Goal: Task Accomplishment & Management: Complete application form

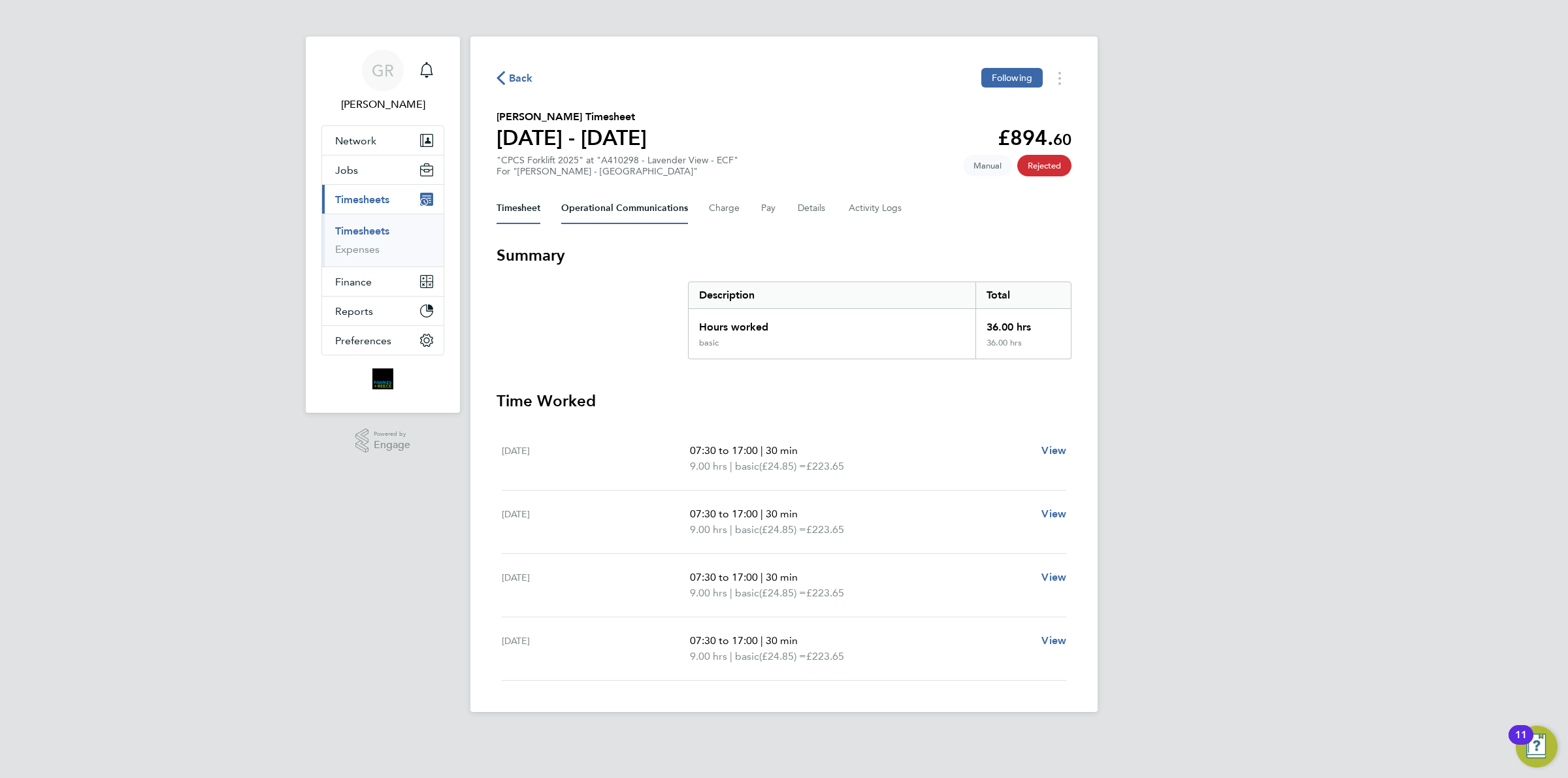
click at [615, 207] on Communications-tab "Operational Communications" at bounding box center [624, 208] width 127 height 31
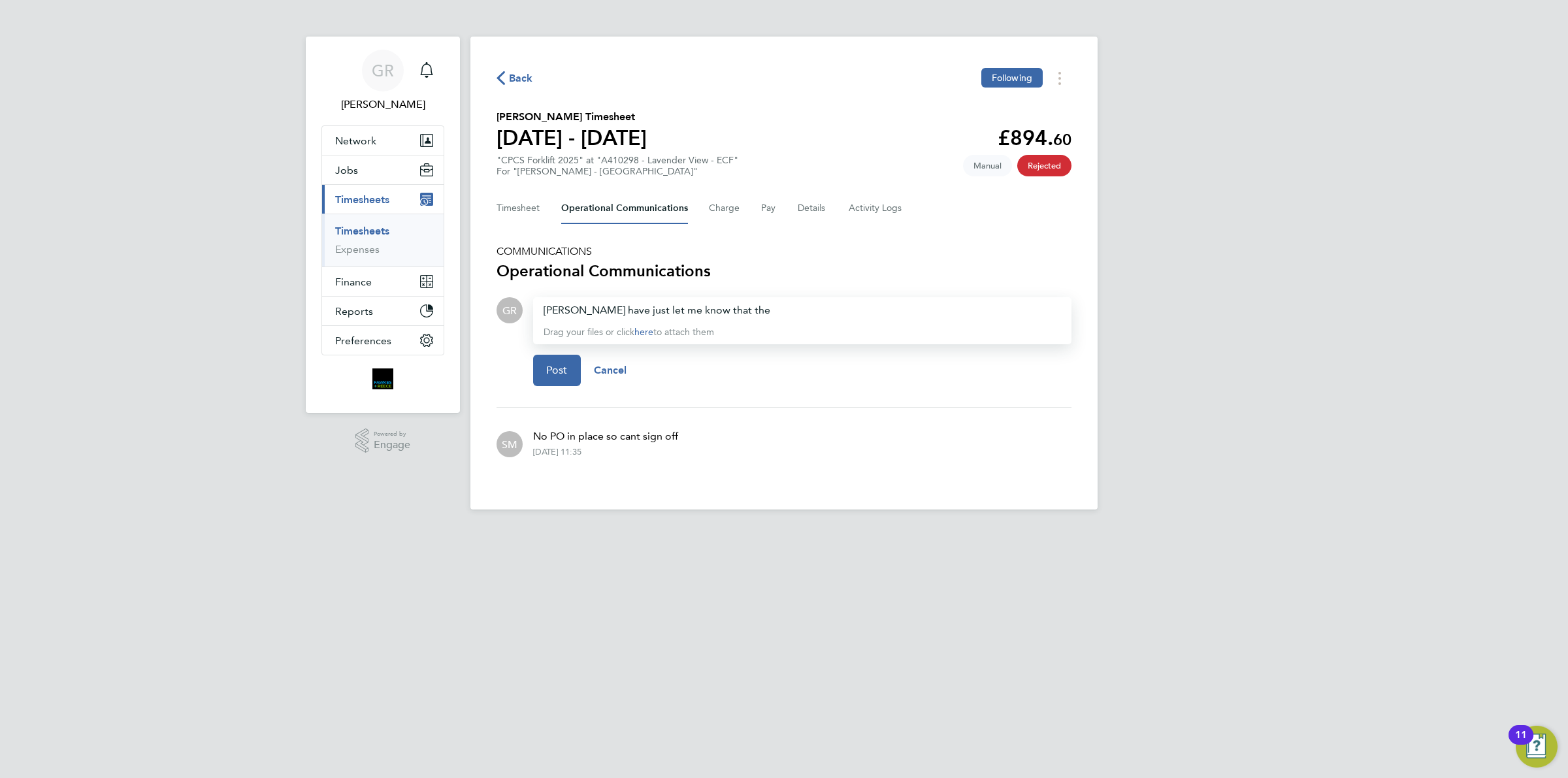
click at [750, 304] on div "Lovell have just let me know that the" at bounding box center [802, 310] width 517 height 16
click at [557, 368] on span "Post" at bounding box center [557, 370] width 21 height 13
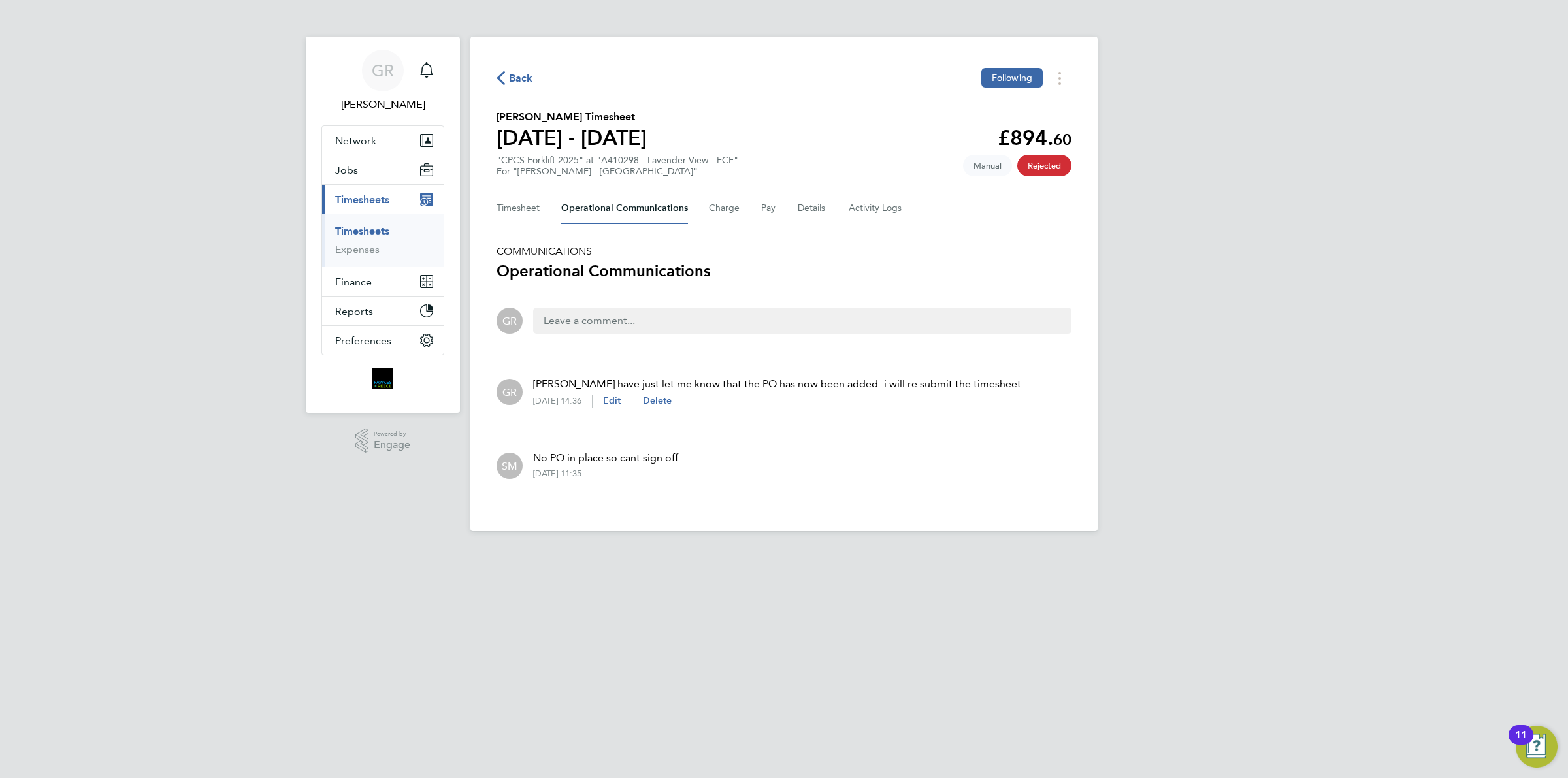
click at [518, 79] on span "Back" at bounding box center [521, 78] width 24 height 16
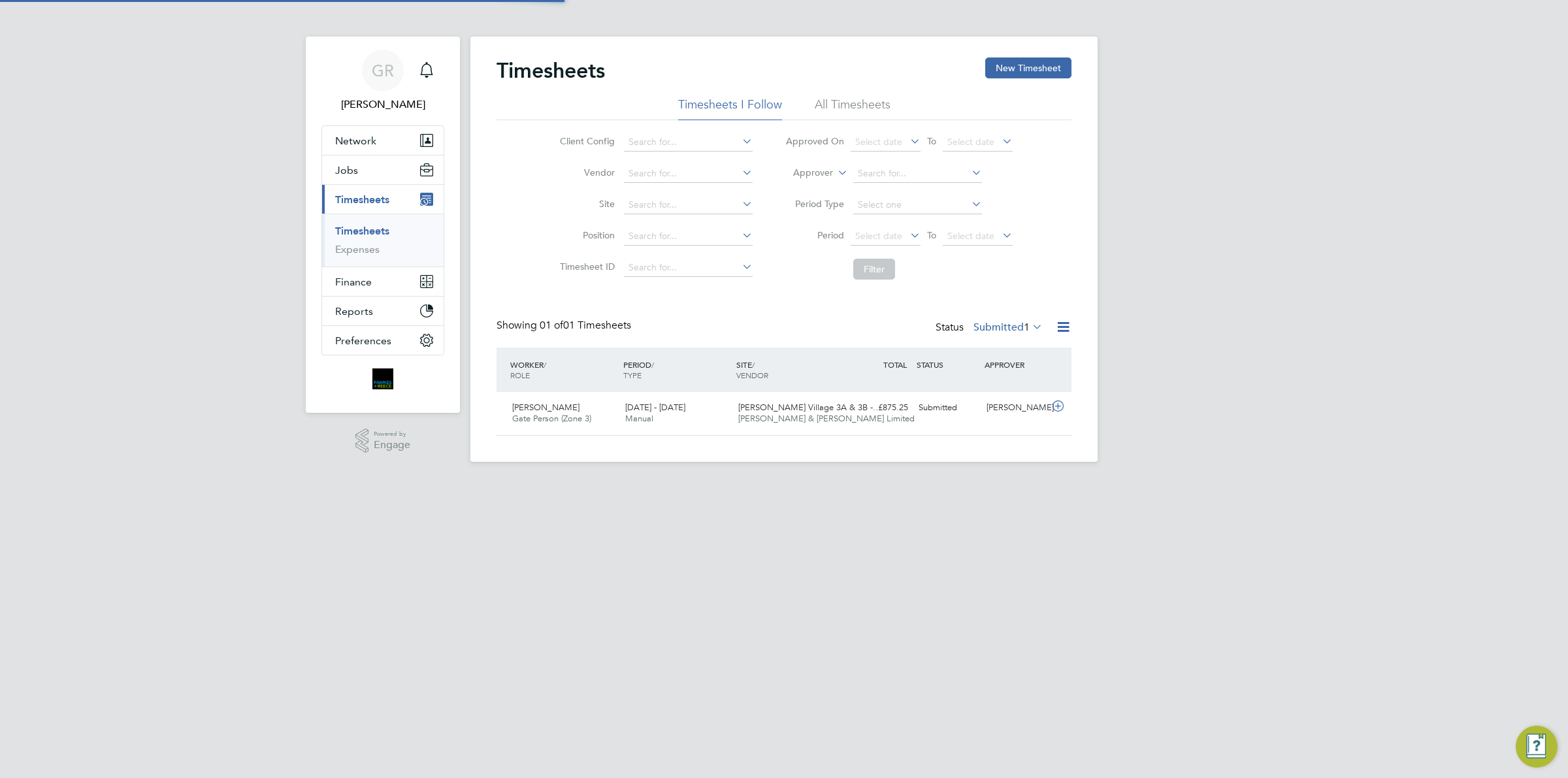
scroll to position [33, 113]
click at [1044, 78] on button "New Timesheet" at bounding box center [1029, 68] width 86 height 21
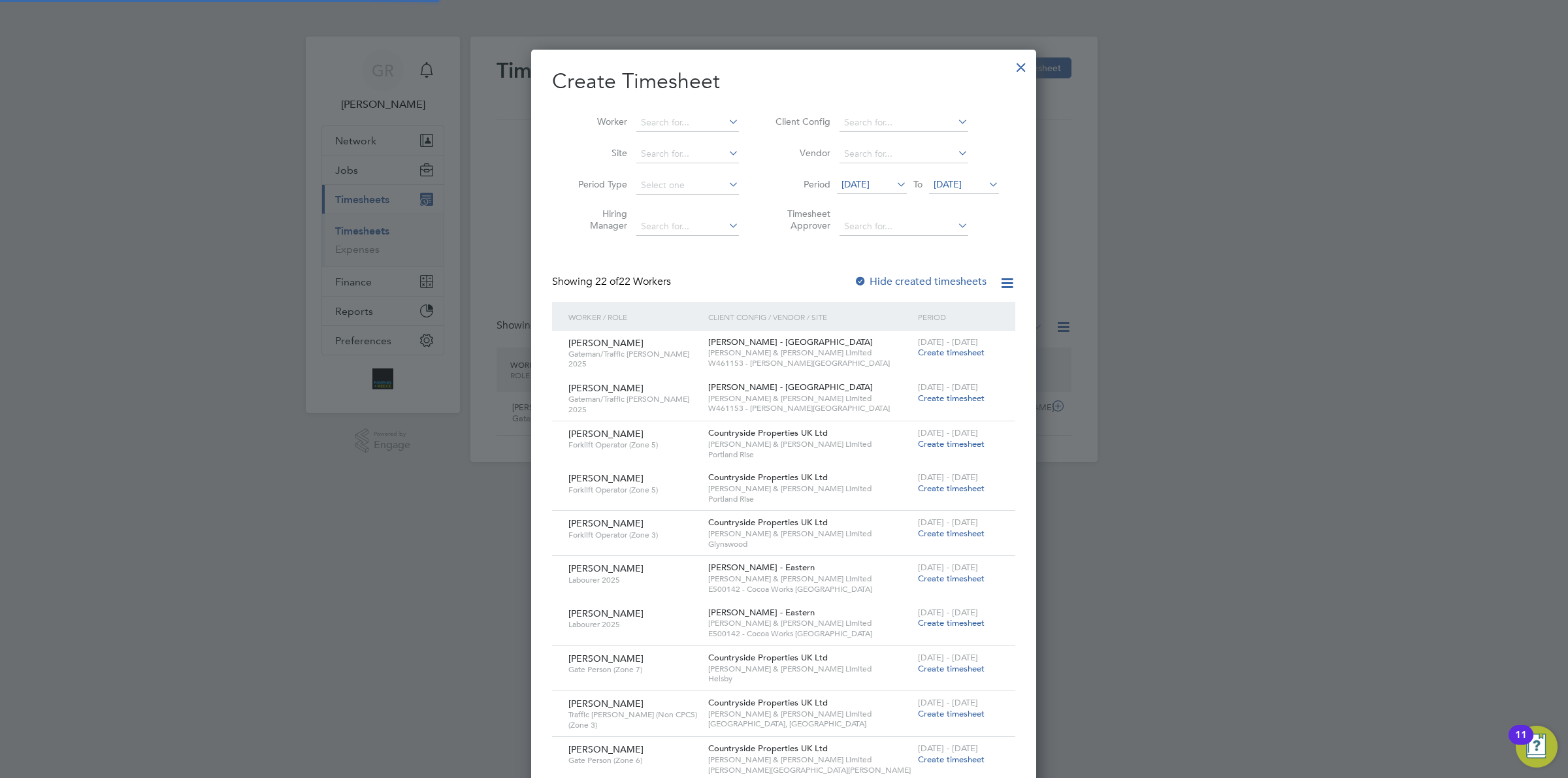
scroll to position [1704, 505]
click at [683, 121] on input at bounding box center [688, 122] width 102 height 18
type input "l"
click at [700, 190] on li "James Ba iley" at bounding box center [697, 193] width 124 height 18
type input "James Bailey"
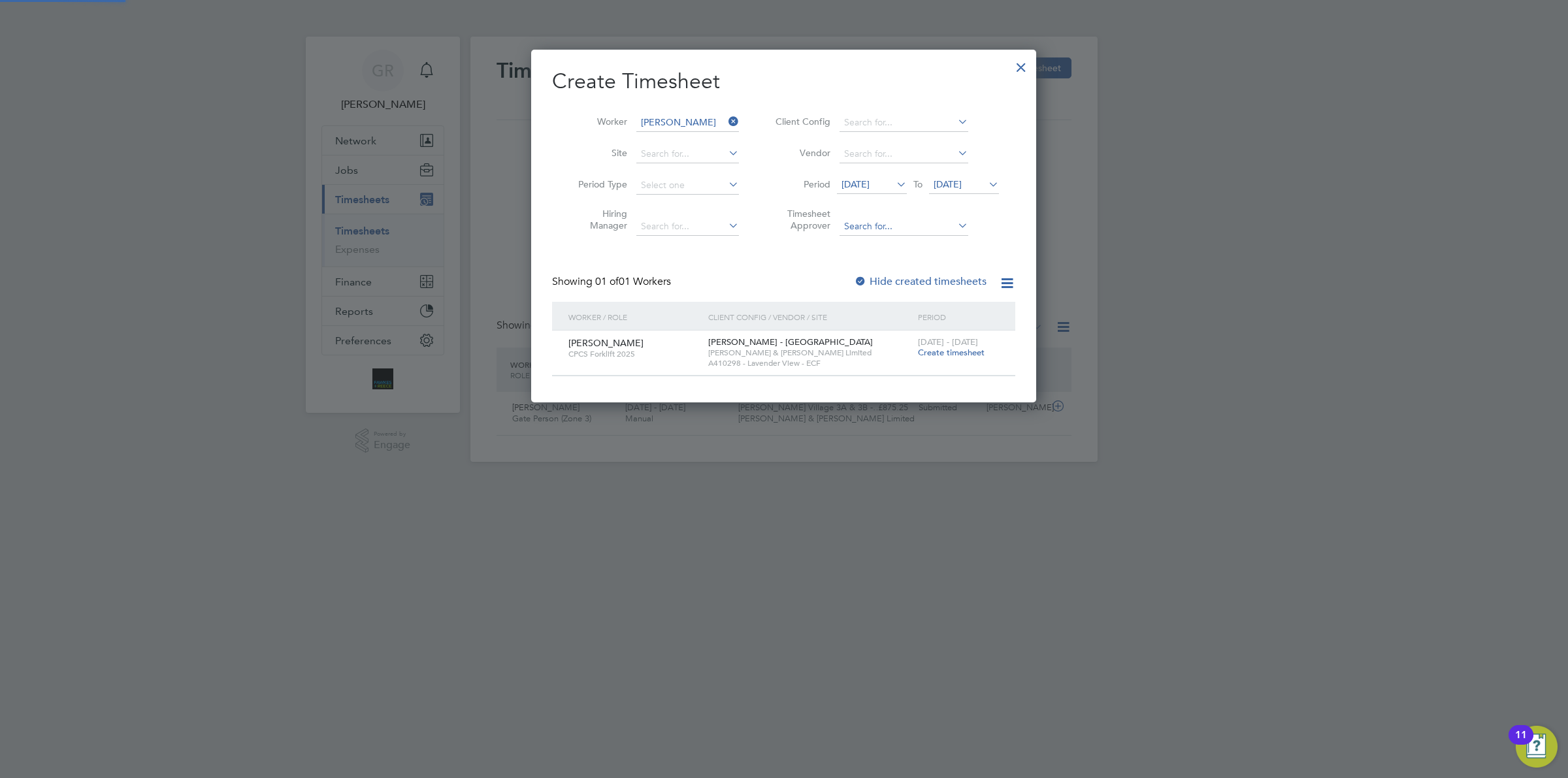
scroll to position [353, 505]
click at [964, 357] on span "Create timesheet" at bounding box center [951, 353] width 66 height 11
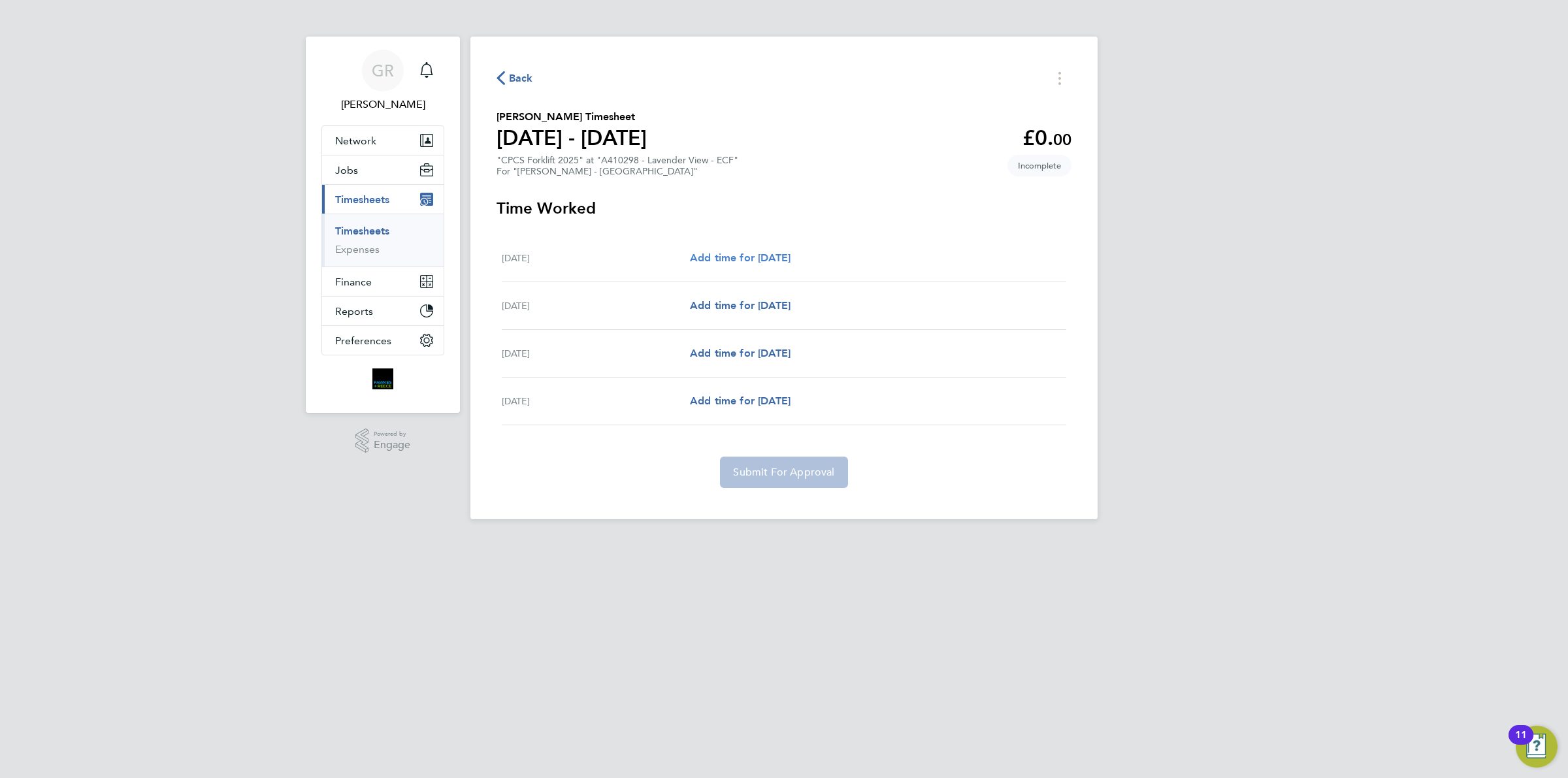
click at [739, 254] on span "Add time for Tue 23 Sep" at bounding box center [740, 258] width 100 height 12
select select "60"
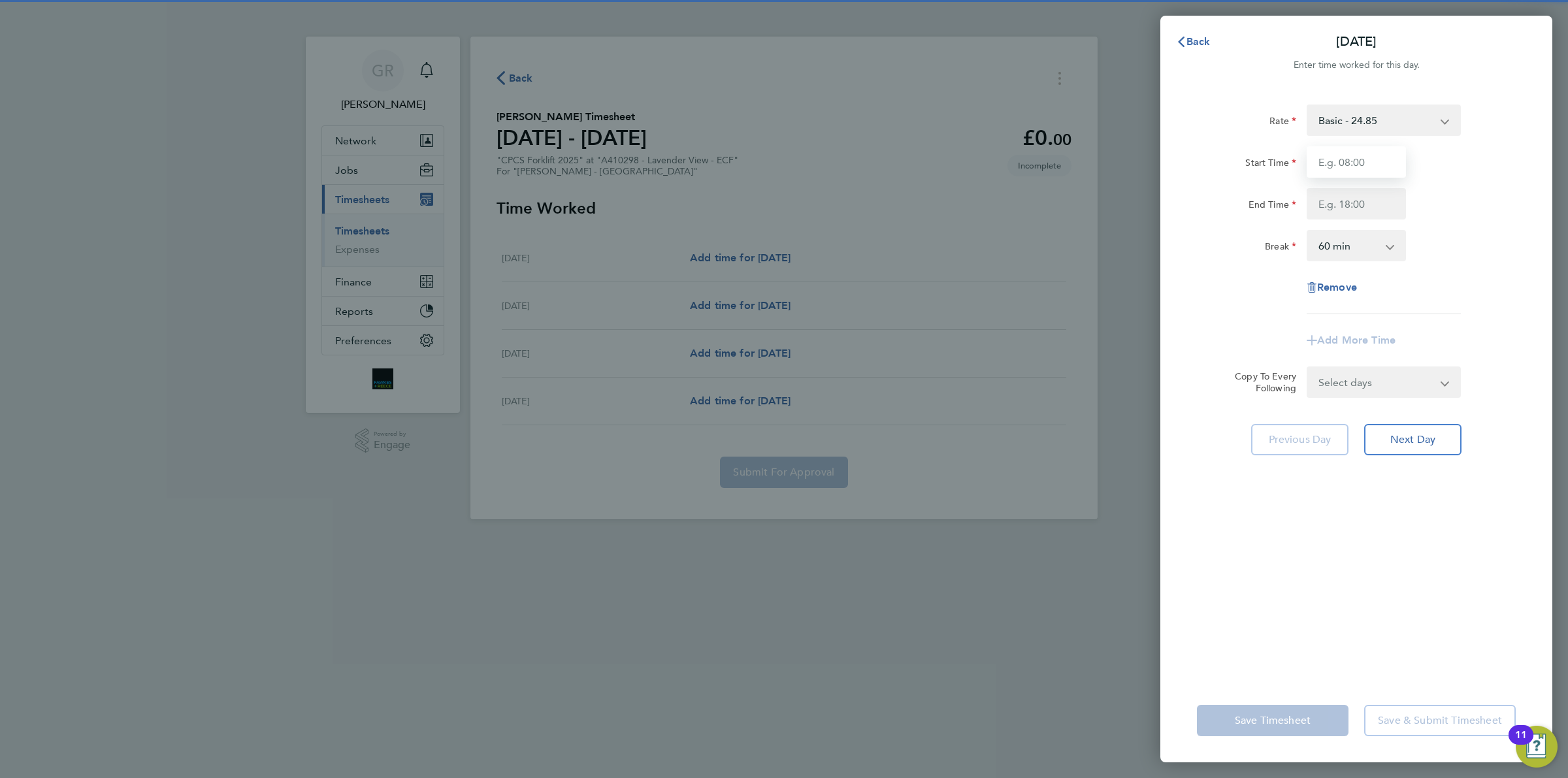
click at [1361, 152] on input "Start Time" at bounding box center [1356, 162] width 100 height 31
type input "07:30"
type input "17:00"
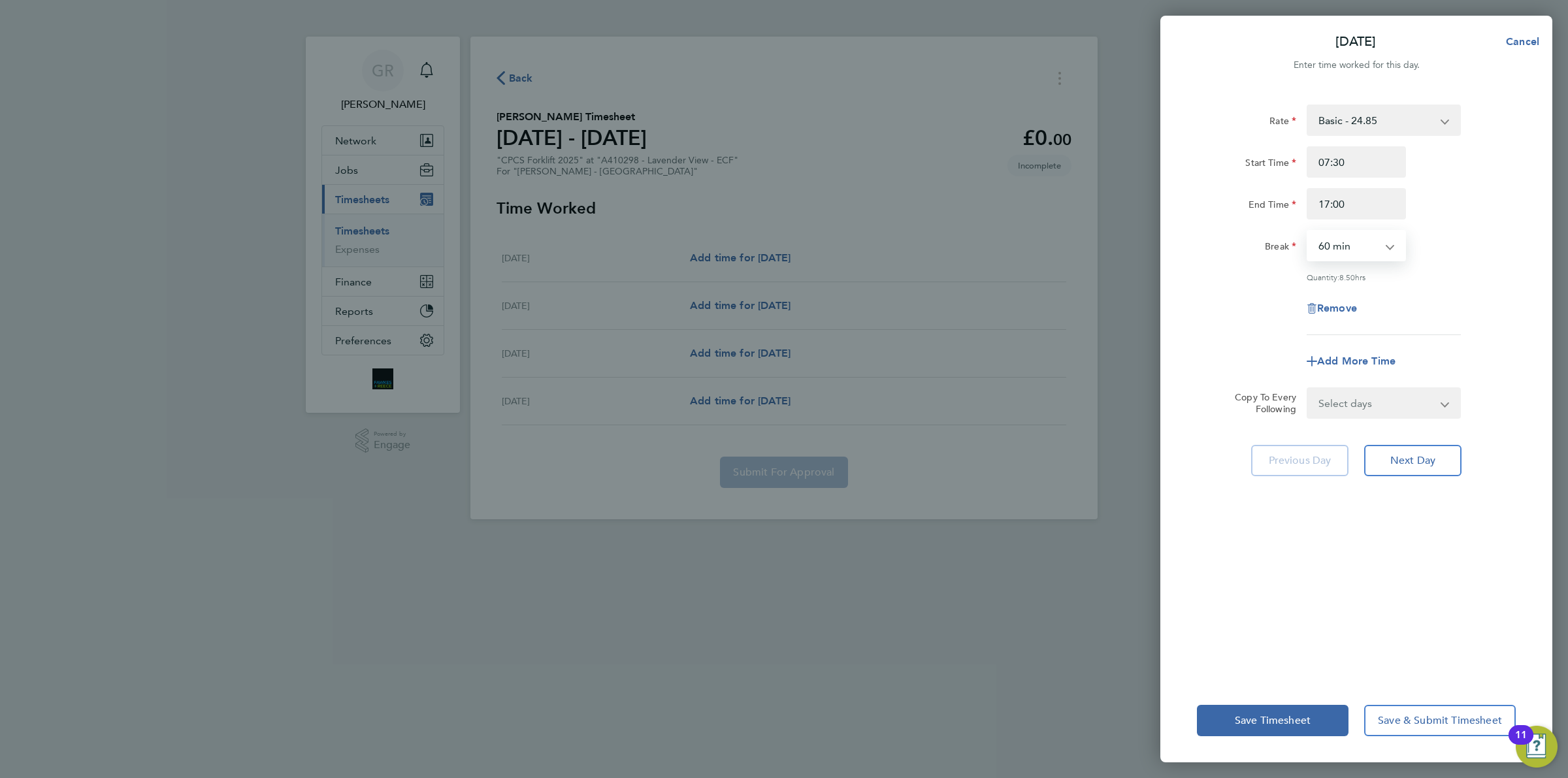
click at [1343, 241] on select "0 min 15 min 30 min 45 min 60 min 75 min 90 min" at bounding box center [1348, 246] width 81 height 29
select select "30"
click at [1308, 231] on select "0 min 15 min 30 min 45 min 60 min 75 min 90 min" at bounding box center [1348, 246] width 81 height 29
click at [1364, 197] on input "17:00" at bounding box center [1356, 203] width 100 height 31
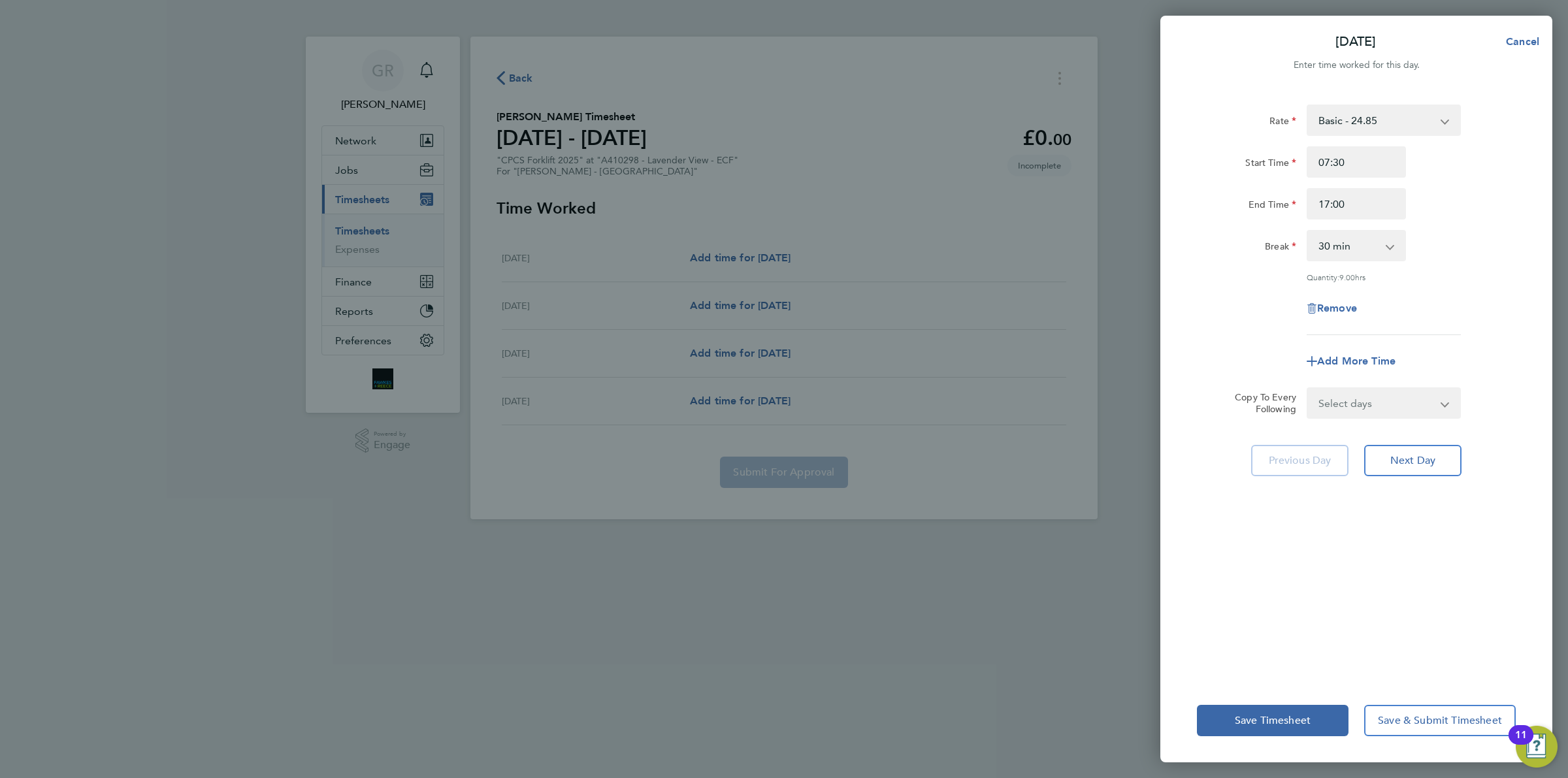
click at [1415, 207] on div "End Time 17:00" at bounding box center [1356, 203] width 329 height 31
click at [1403, 456] on span "Next Day" at bounding box center [1412, 461] width 45 height 13
select select "60"
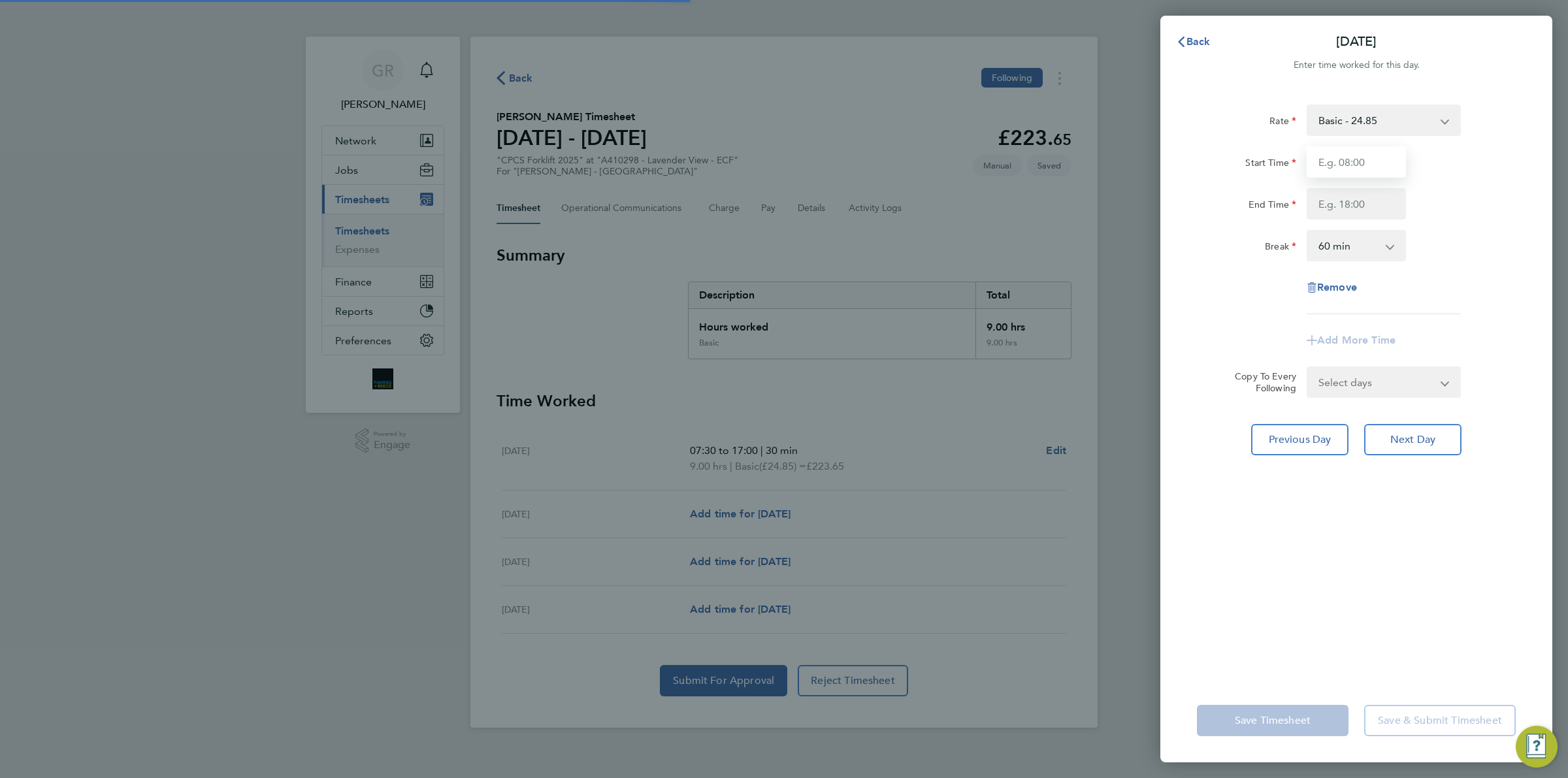
click at [1349, 159] on input "Start Time" at bounding box center [1356, 162] width 100 height 31
type input "07:30"
type input "17:00"
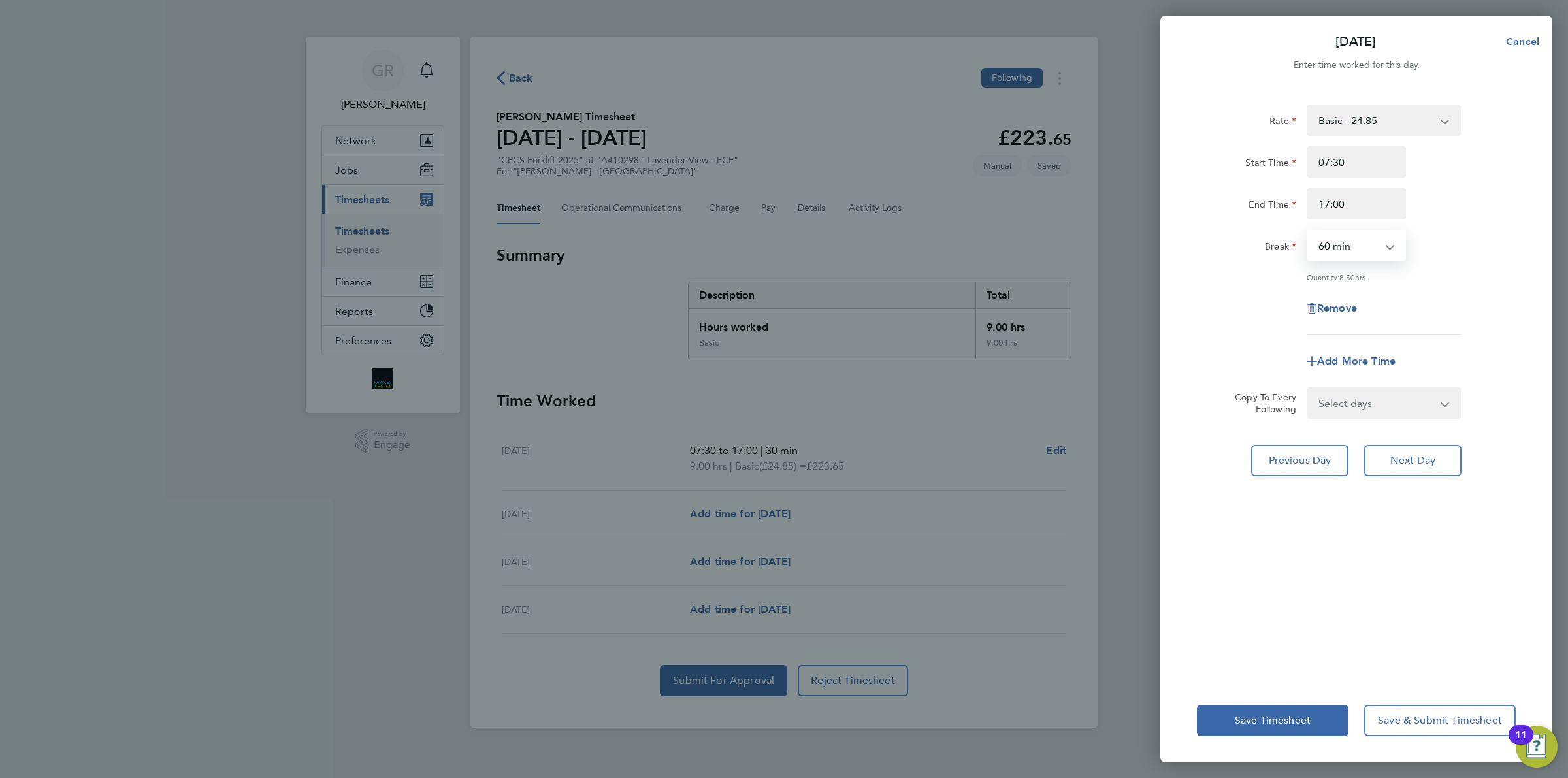
drag, startPoint x: 1356, startPoint y: 243, endPoint x: 1356, endPoint y: 252, distance: 9.0
click at [1356, 243] on select "0 min 15 min 30 min 45 min 60 min 75 min 90 min" at bounding box center [1348, 246] width 81 height 29
select select "30"
click at [1308, 231] on select "0 min 15 min 30 min 45 min 60 min 75 min 90 min" at bounding box center [1348, 246] width 81 height 29
click at [1416, 467] on button "Next Day" at bounding box center [1413, 460] width 98 height 31
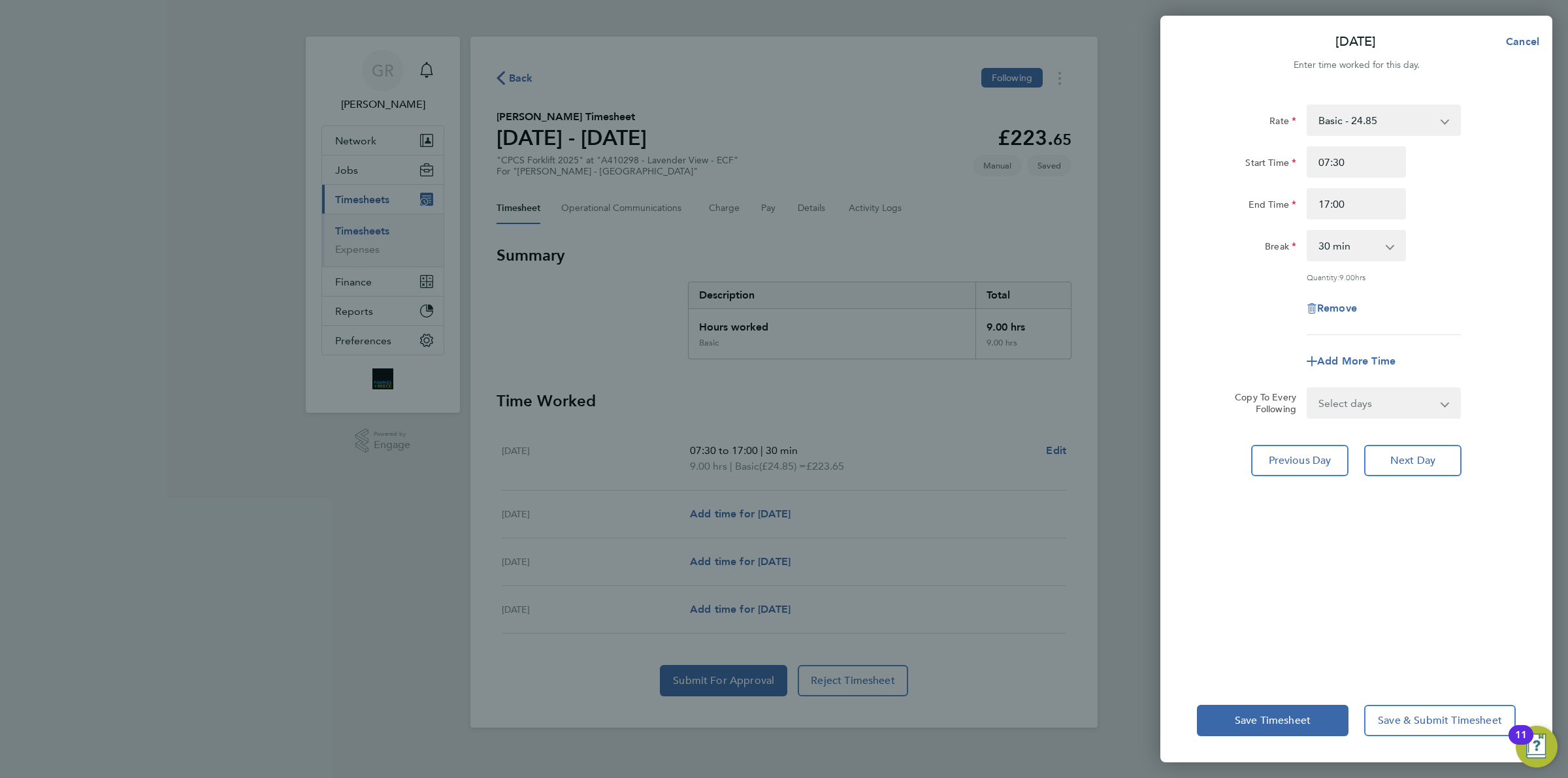
select select "60"
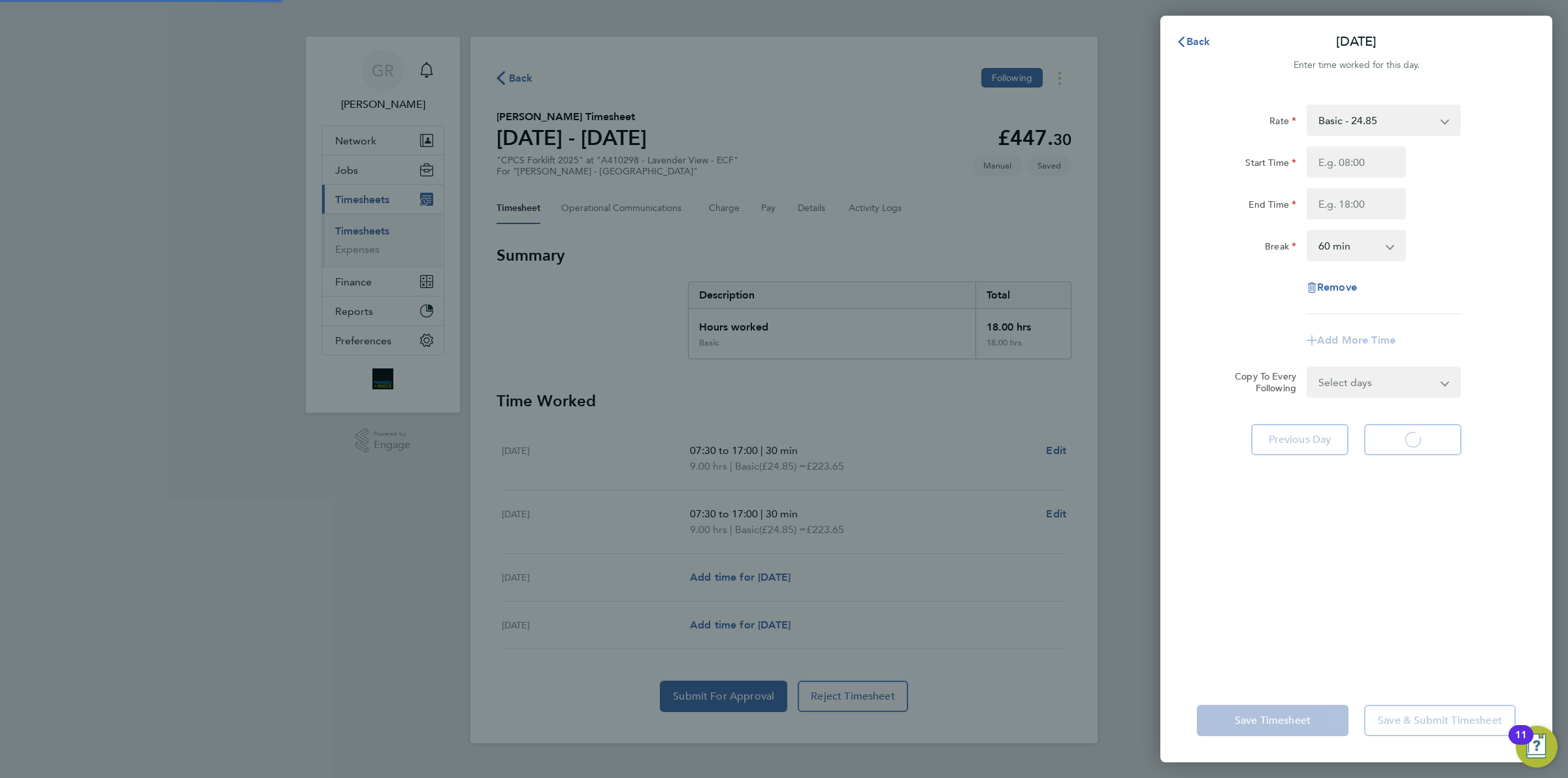
select select "60"
click at [1350, 161] on input "Start Time" at bounding box center [1356, 162] width 100 height 31
type input "07:30"
type input "17:00"
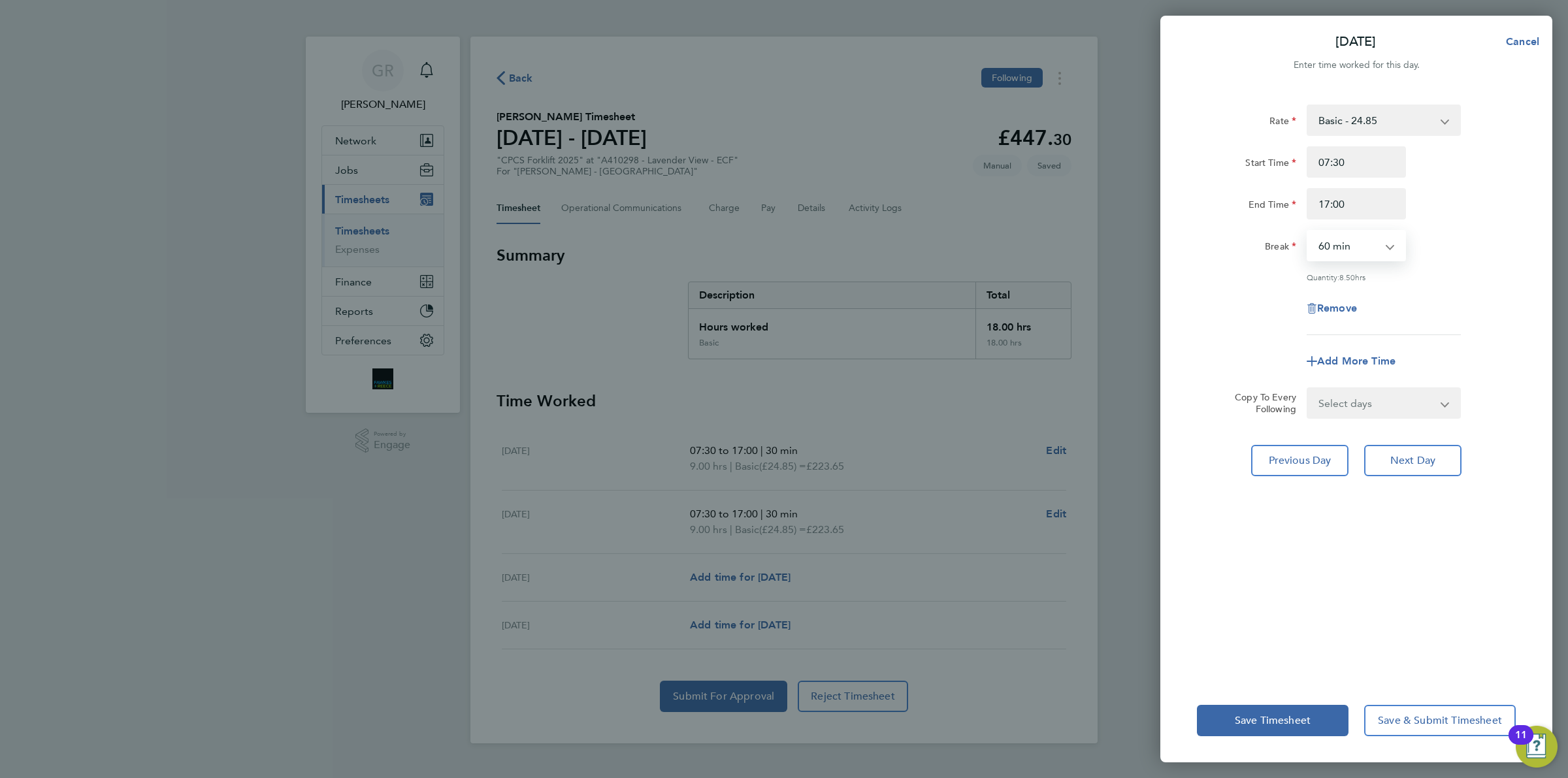
select select "30"
click at [1414, 454] on span "Next Day" at bounding box center [1412, 461] width 45 height 13
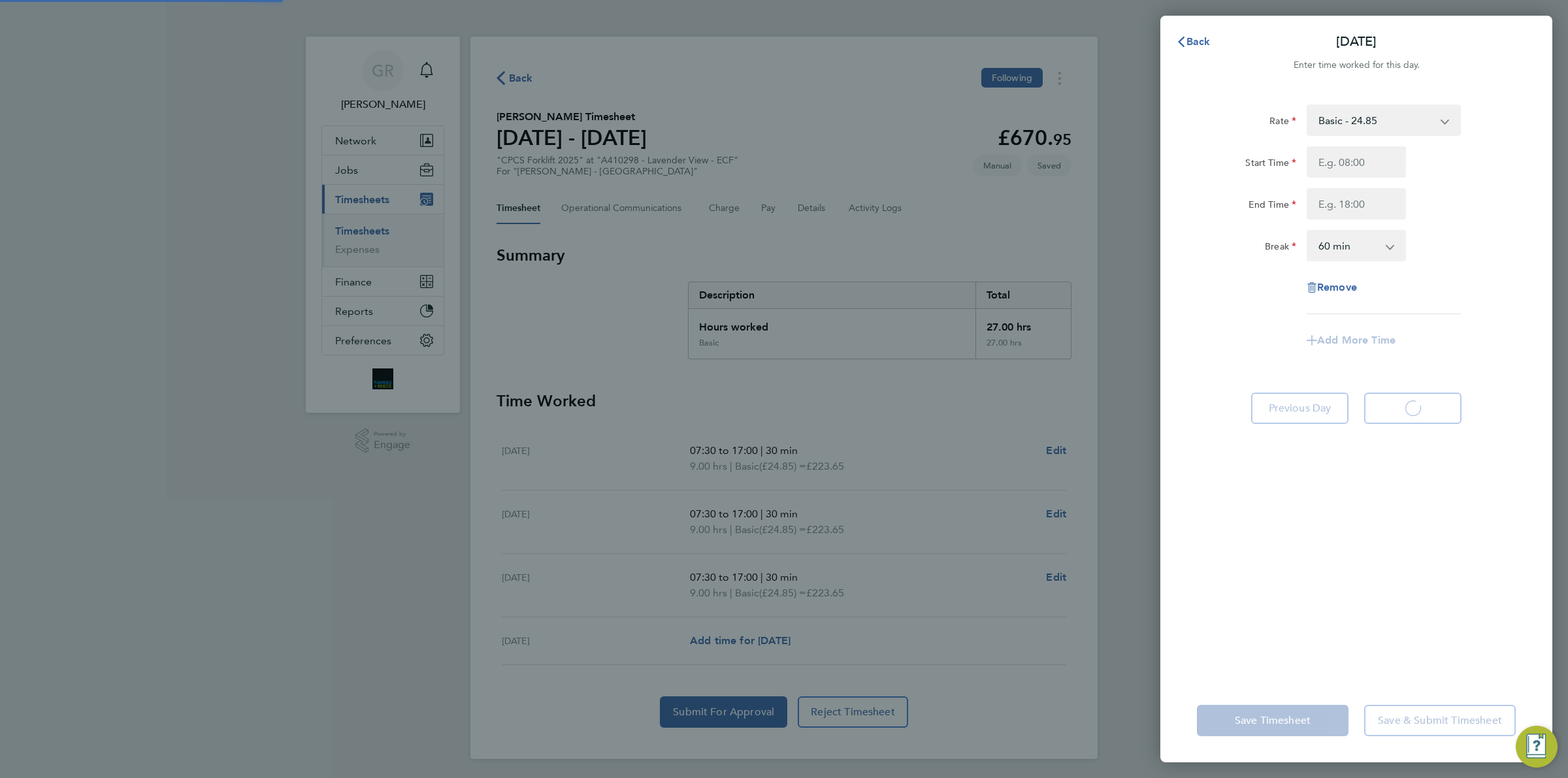
select select "60"
click at [1363, 157] on input "Start Time" at bounding box center [1356, 162] width 100 height 31
type input "07:30"
type input "17:00"
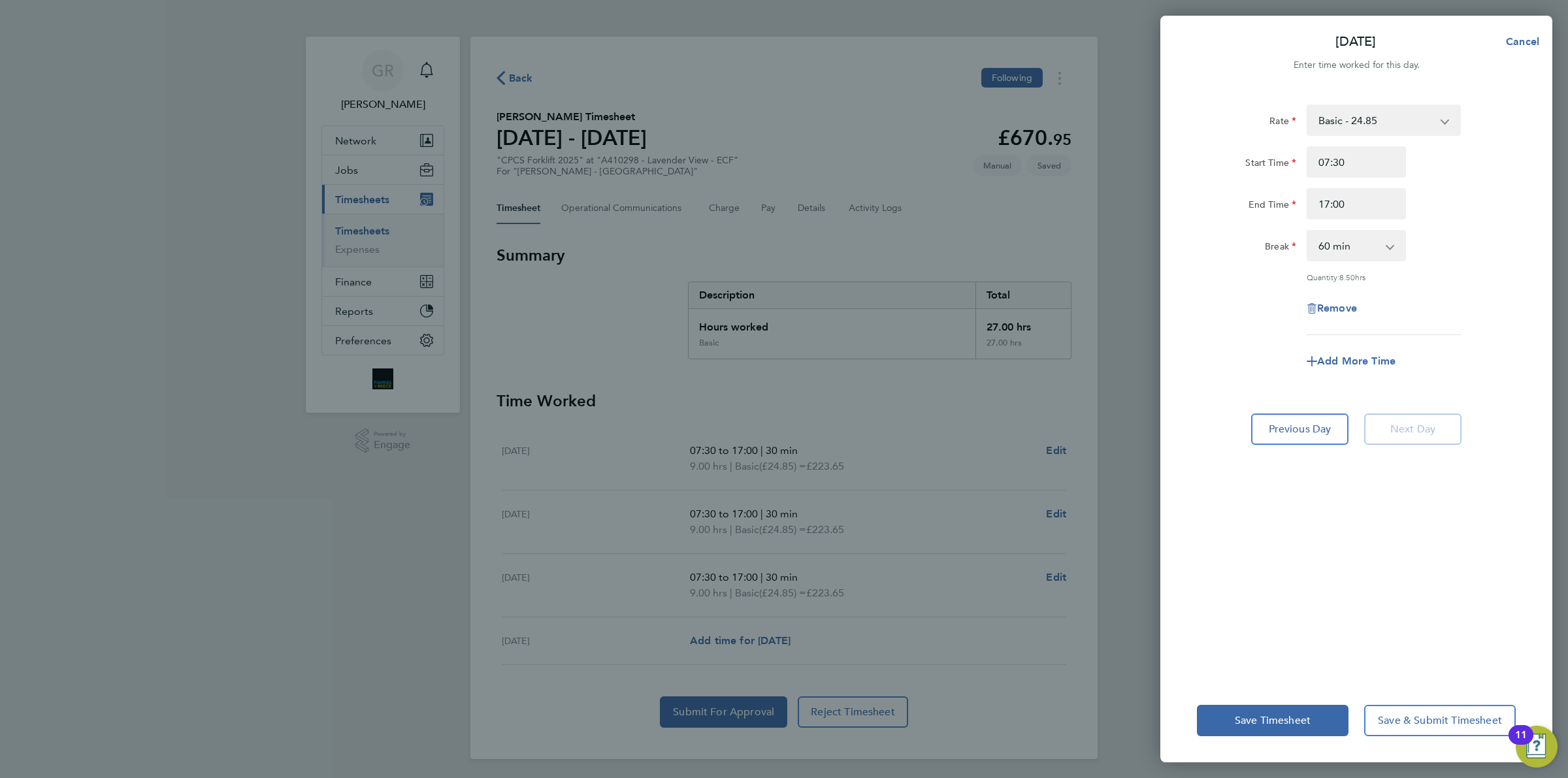
drag, startPoint x: 1329, startPoint y: 222, endPoint x: 1329, endPoint y: 232, distance: 10.0
click at [1329, 224] on div "Rate Basic - 24.85 Overtime - 35.98 Start Time 07:30 End Time 17:00 Break 0 min…" at bounding box center [1356, 219] width 319 height 230
click at [1334, 234] on select "0 min 15 min 30 min 45 min 60 min 75 min 90 min" at bounding box center [1348, 246] width 81 height 29
select select "30"
click at [1308, 231] on select "0 min 15 min 30 min 45 min 60 min 75 min 90 min" at bounding box center [1348, 246] width 81 height 29
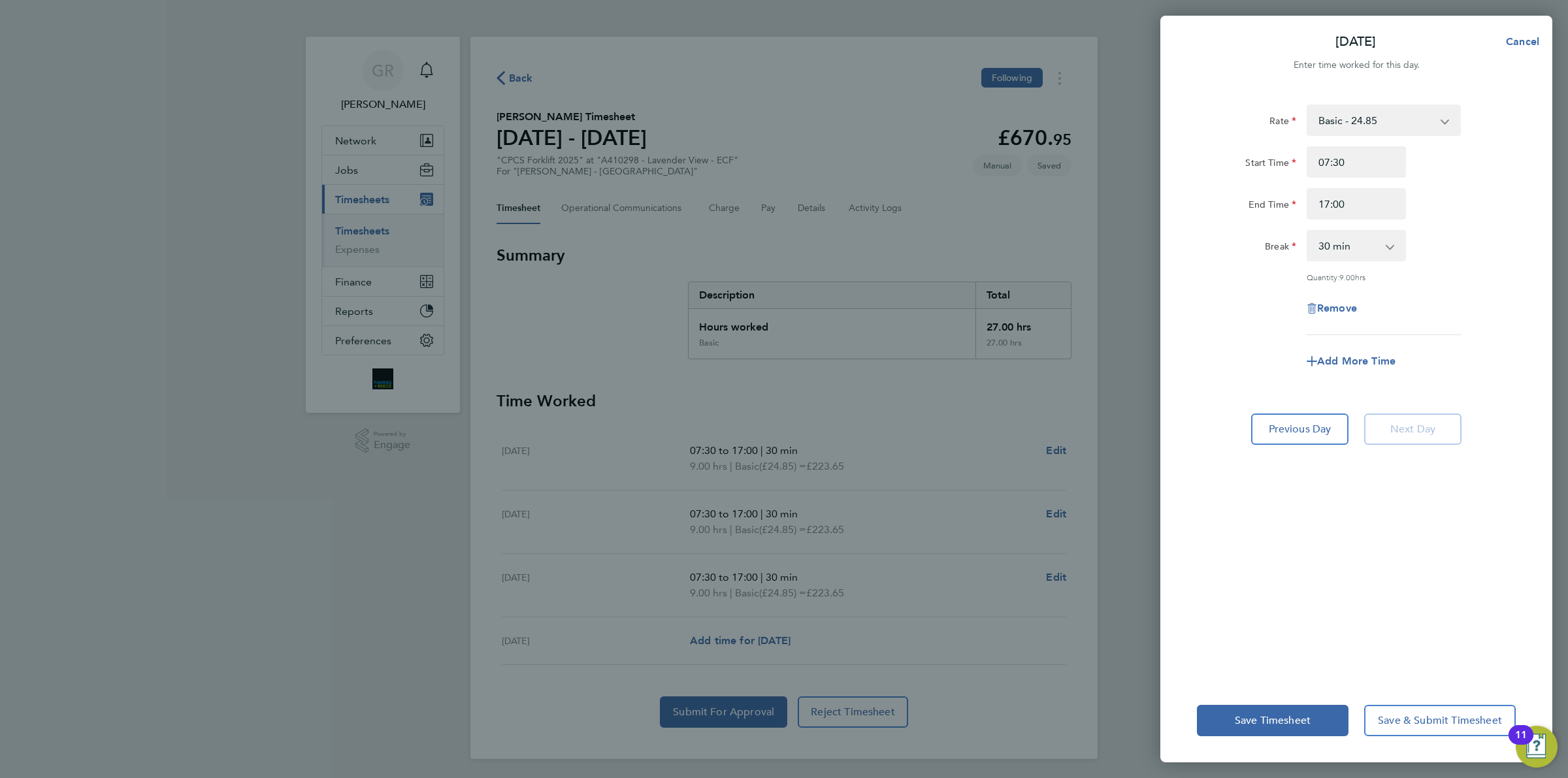
click at [1482, 288] on div "Rate Basic - 24.85 Overtime - 35.98 Start Time 07:30 End Time 17:00 Break 0 min…" at bounding box center [1356, 219] width 319 height 230
click at [1300, 701] on div "Save Timesheet Save & Submit Timesheet" at bounding box center [1356, 721] width 392 height 84
click at [1298, 717] on span "Save Timesheet" at bounding box center [1273, 721] width 76 height 13
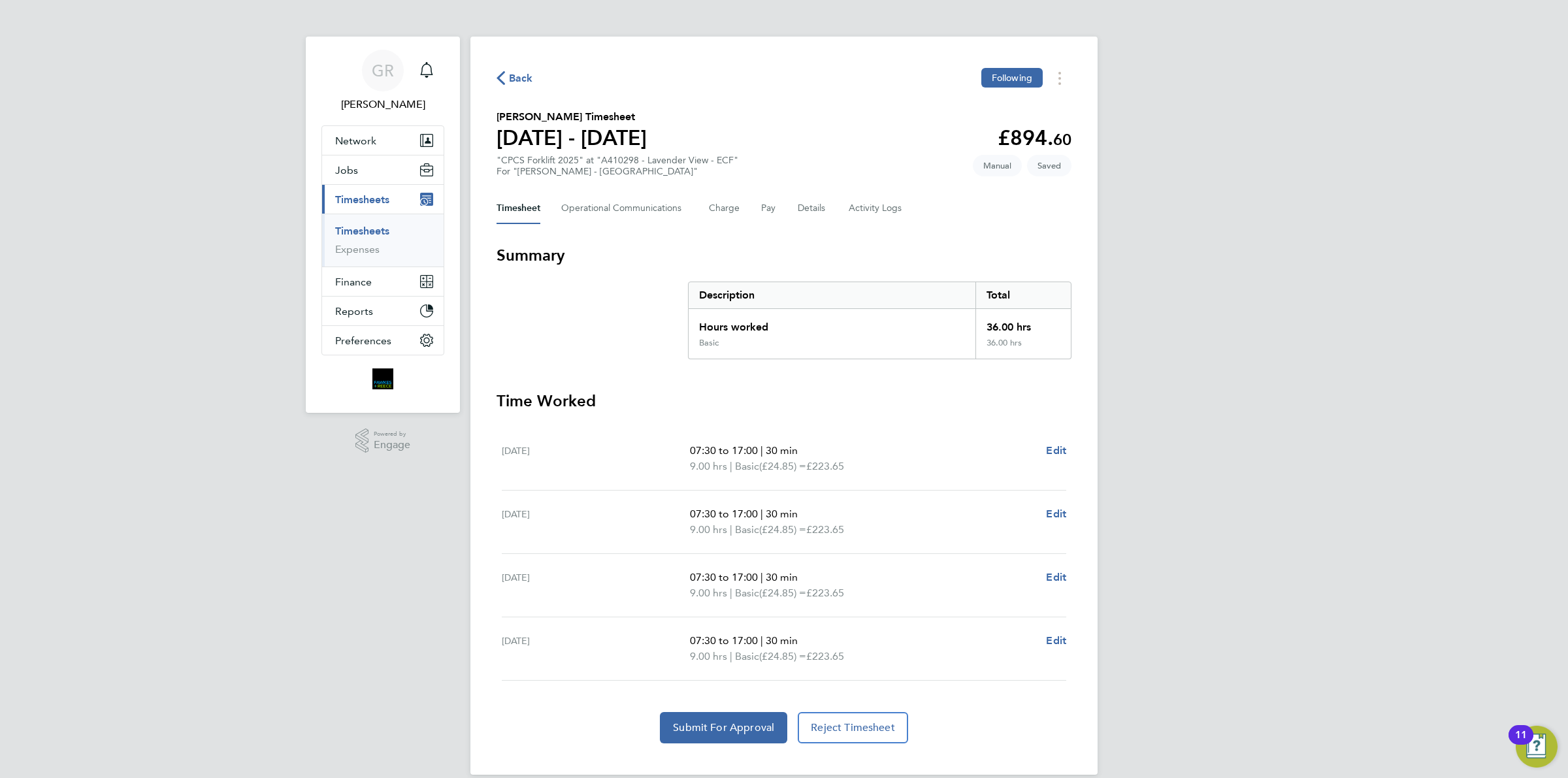
scroll to position [18, 0]
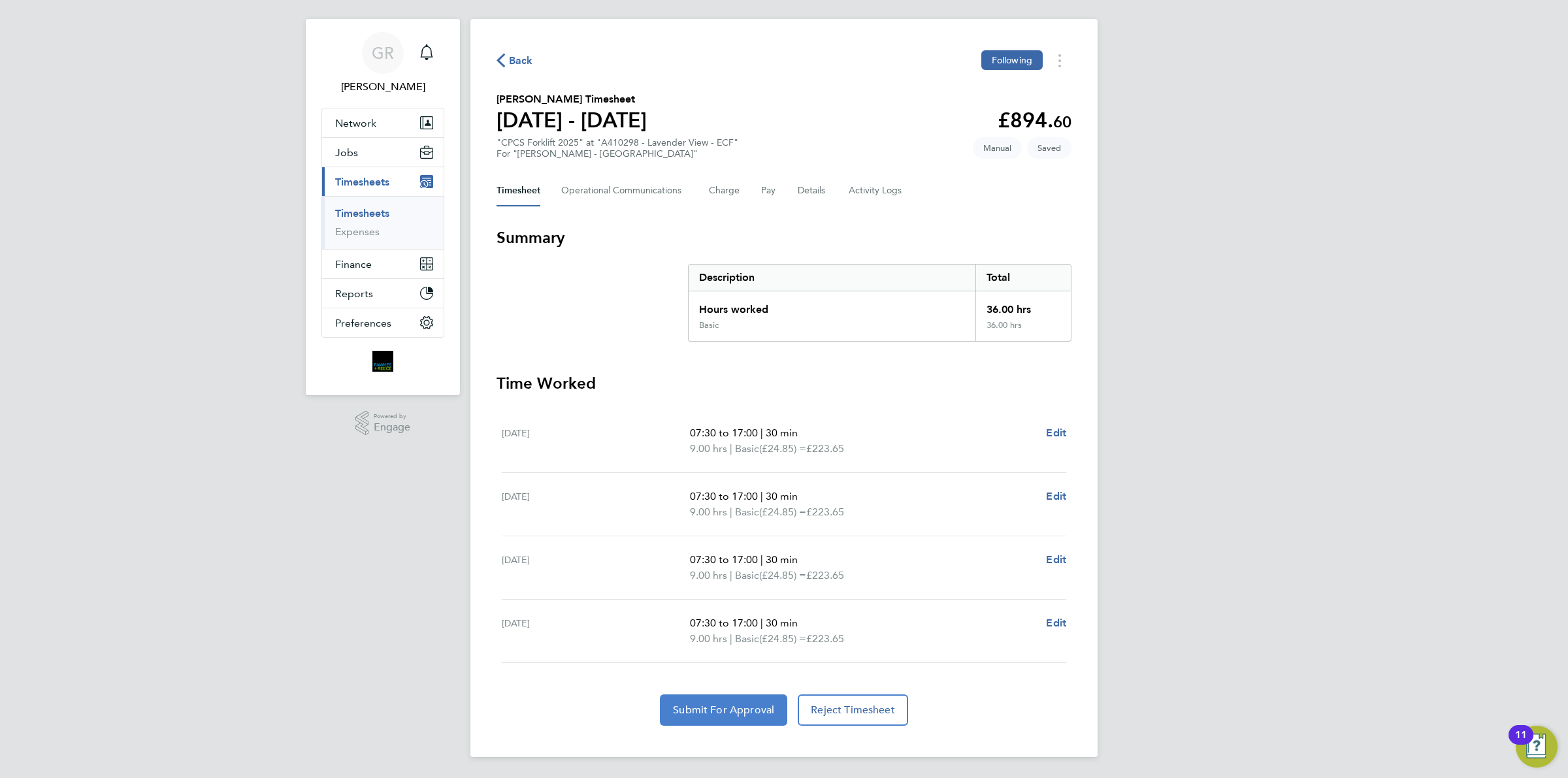
click at [739, 706] on span "Submit For Approval" at bounding box center [723, 710] width 101 height 13
click at [519, 55] on span "Back" at bounding box center [521, 61] width 24 height 16
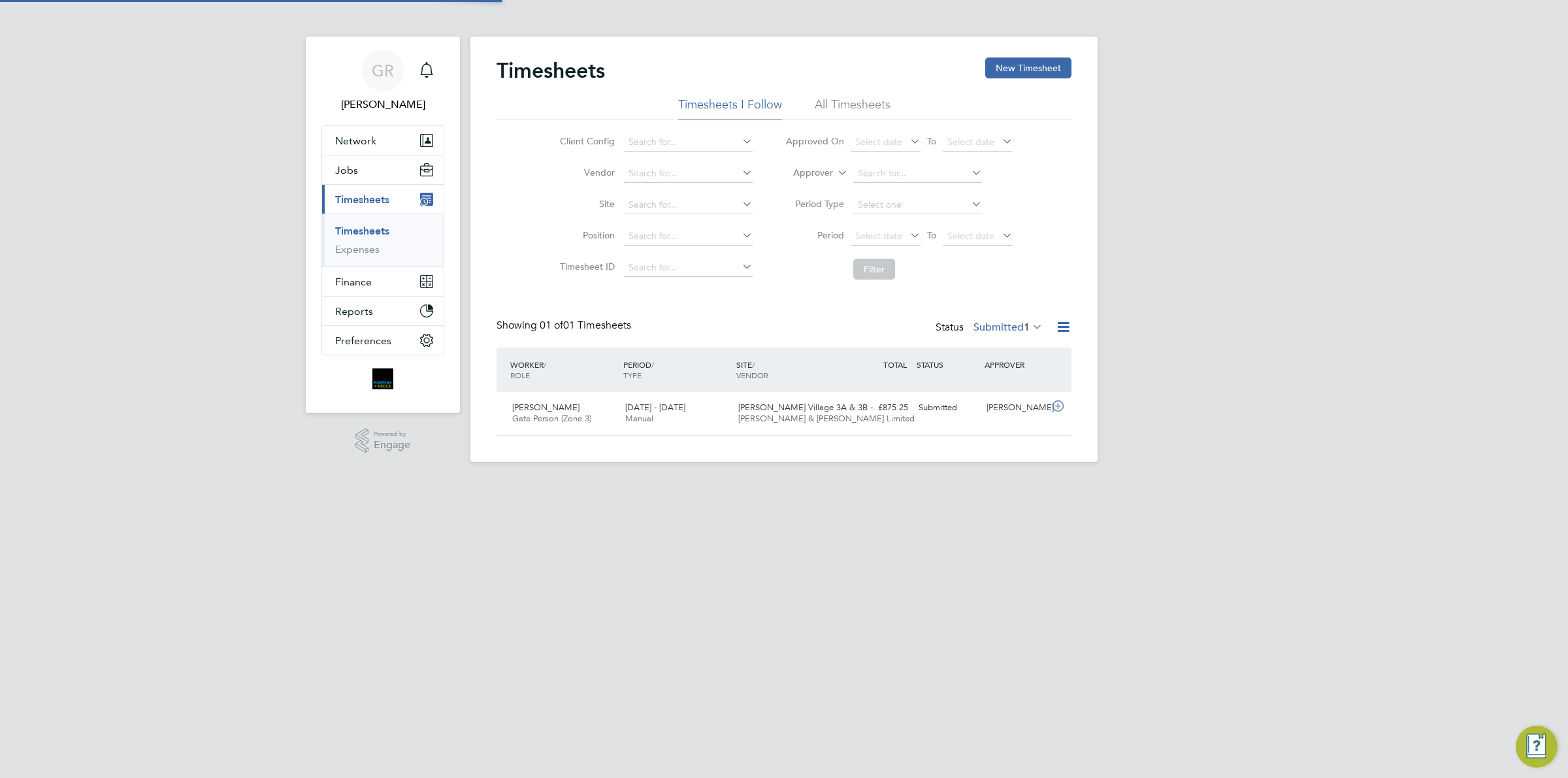
scroll to position [33, 113]
click at [381, 219] on ul "Timesheets Expenses" at bounding box center [383, 240] width 122 height 53
click at [381, 230] on link "Timesheets" at bounding box center [362, 231] width 54 height 12
click at [997, 55] on div "Timesheets New Timesheet Timesheets I Follow All Timesheets Client Config Vendo…" at bounding box center [784, 249] width 627 height 425
click at [1014, 64] on button "New Timesheet" at bounding box center [1029, 68] width 86 height 21
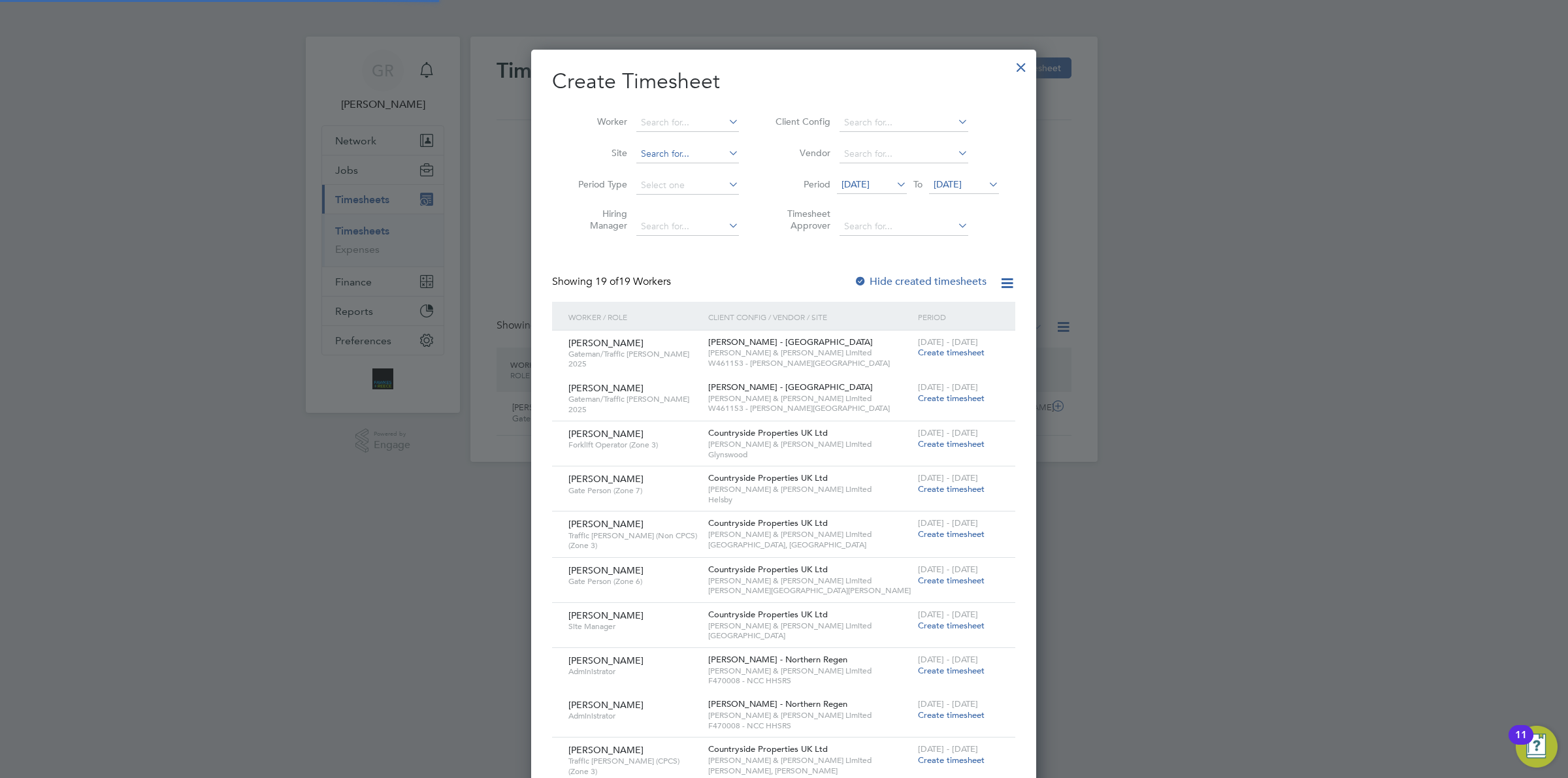
scroll to position [1479, 505]
click at [661, 129] on input at bounding box center [688, 122] width 102 height 18
click at [719, 139] on b "Bail" at bounding box center [728, 140] width 17 height 11
type input "James Bailey"
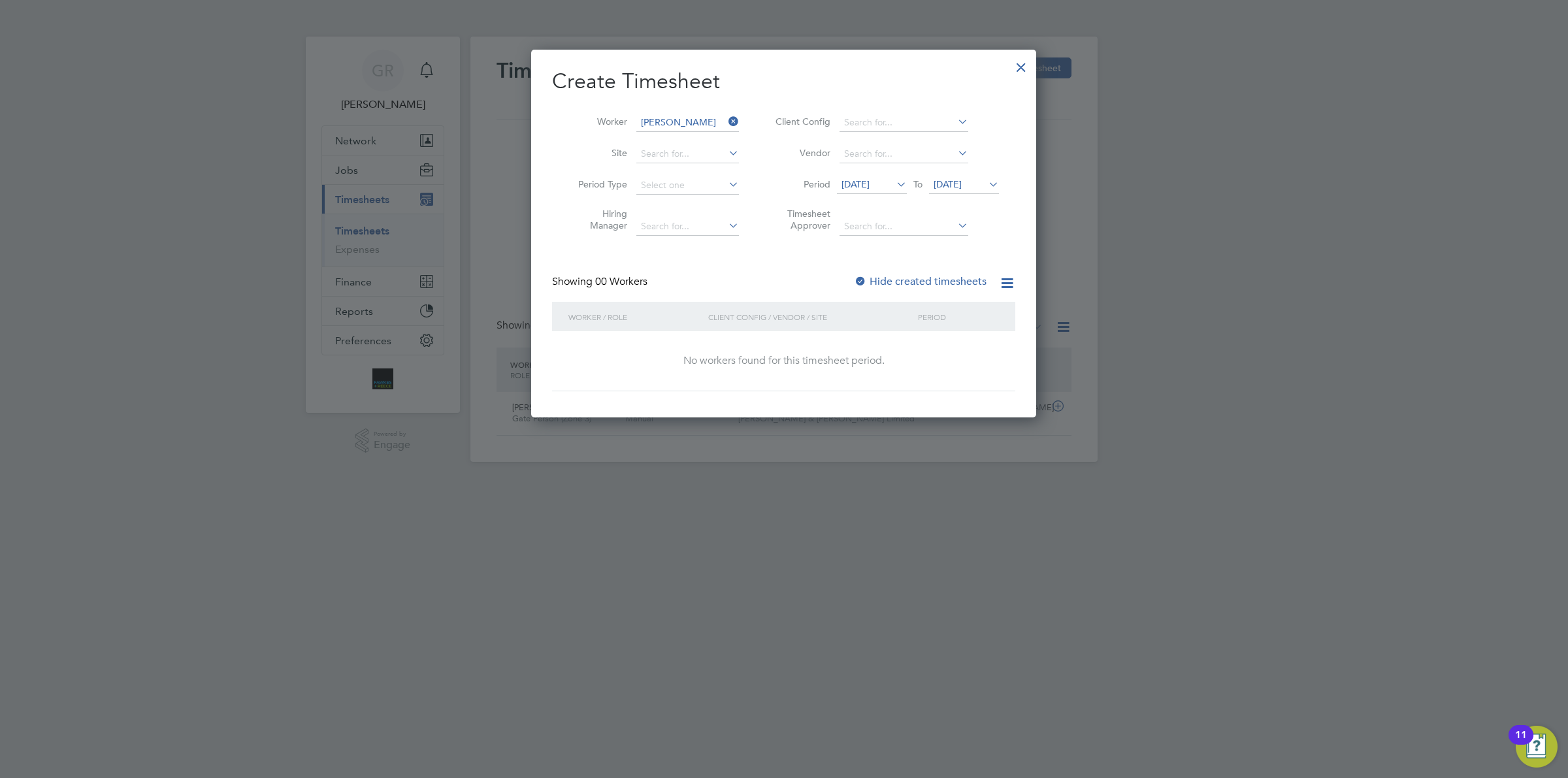
scroll to position [6, 6]
click at [869, 188] on span "16 Sep 2025" at bounding box center [856, 184] width 28 height 12
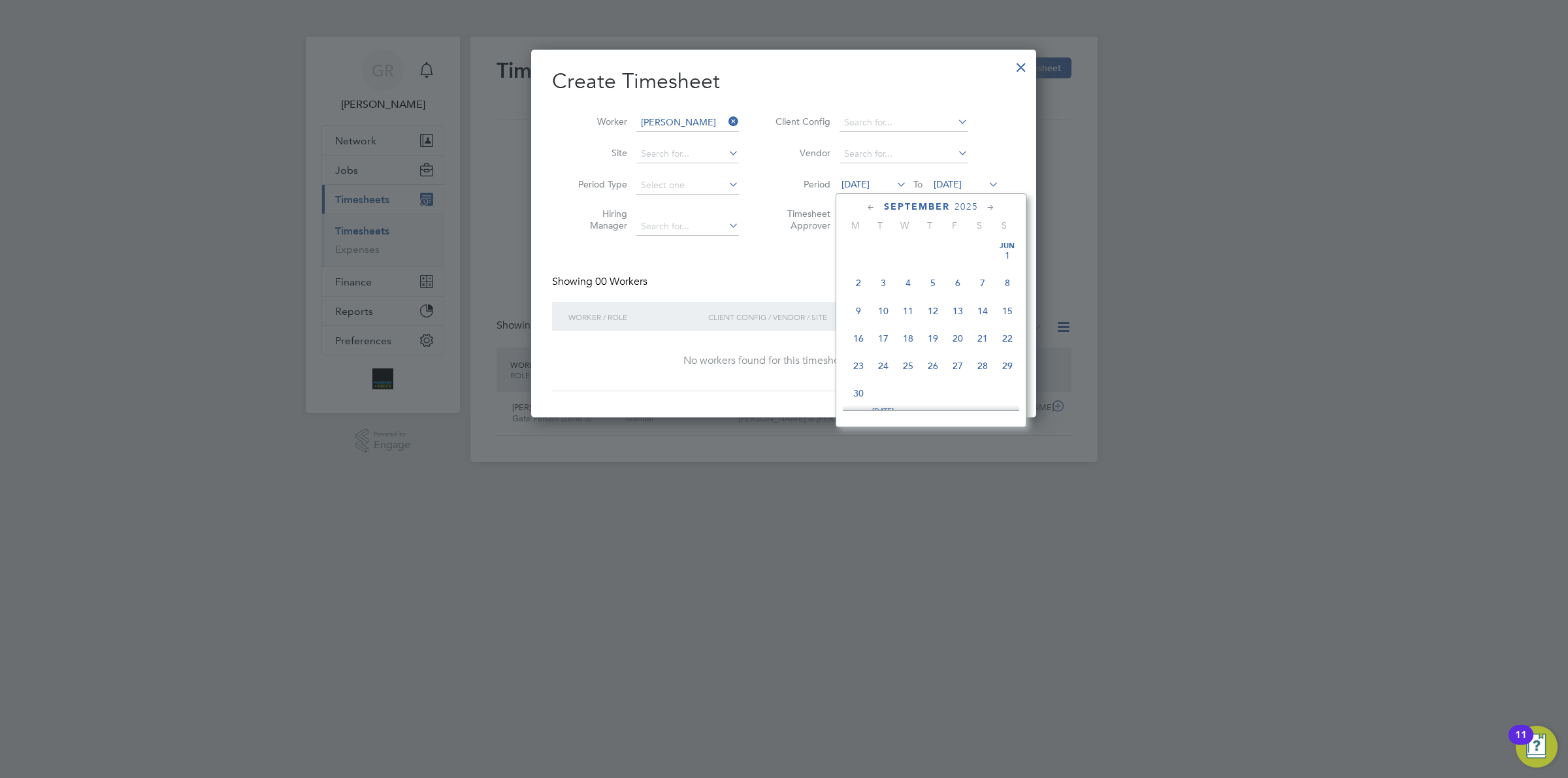
scroll to position [459, 0]
click at [856, 333] on span "22" at bounding box center [858, 321] width 25 height 25
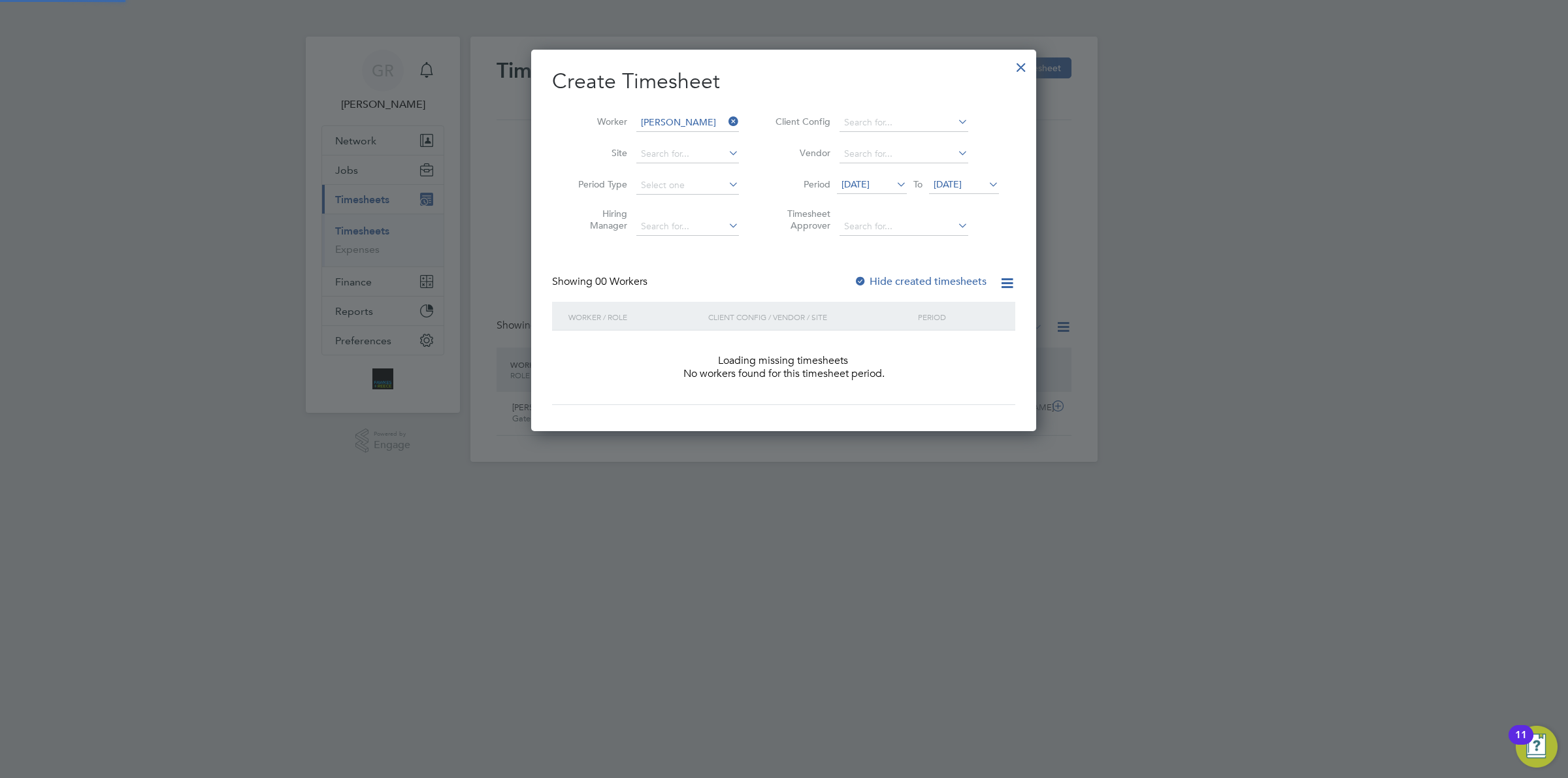
scroll to position [367, 505]
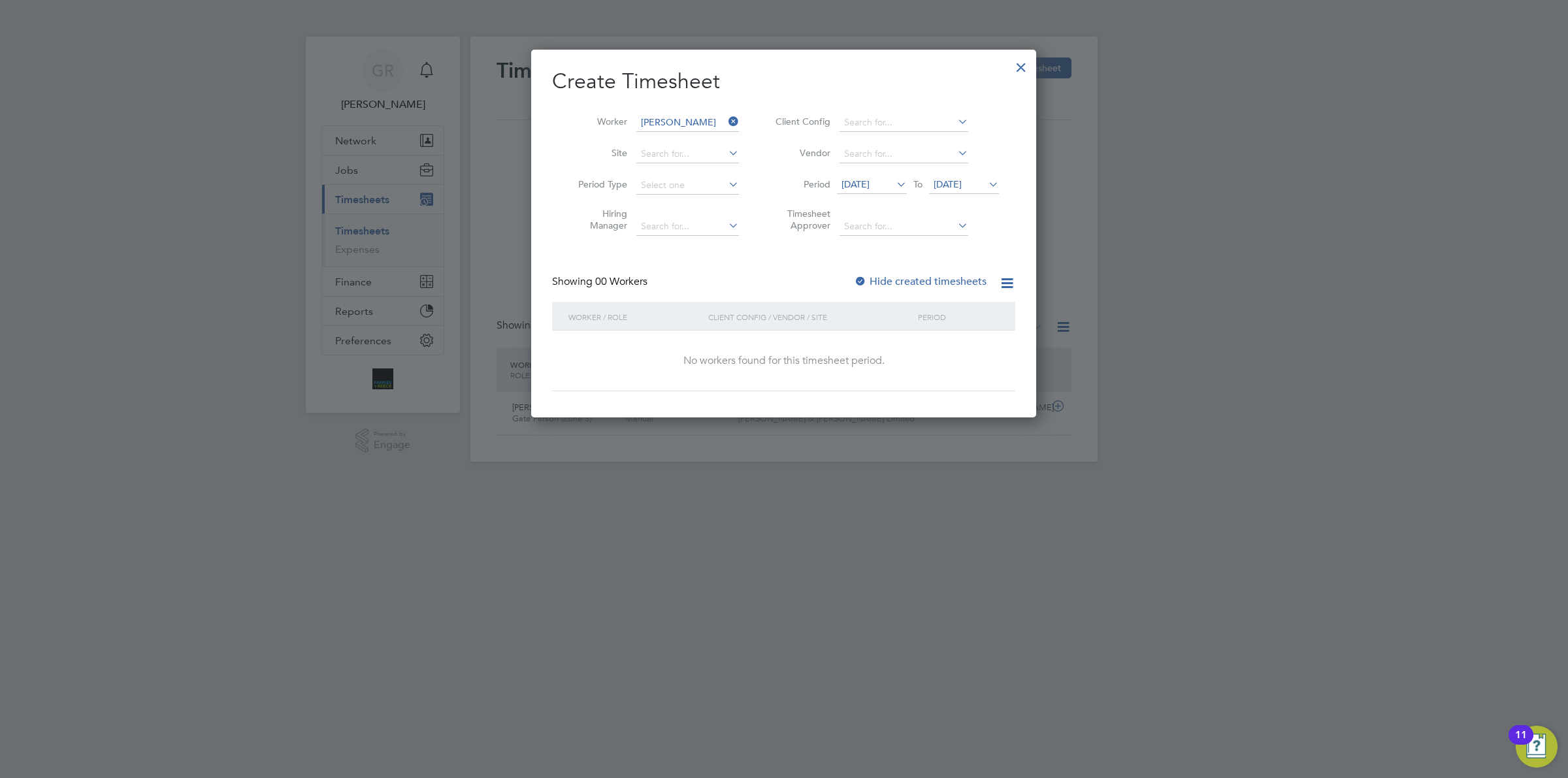
click at [919, 276] on label "Hide created timesheets" at bounding box center [921, 281] width 133 height 13
click at [918, 282] on label "Hide created timesheets" at bounding box center [921, 281] width 133 height 13
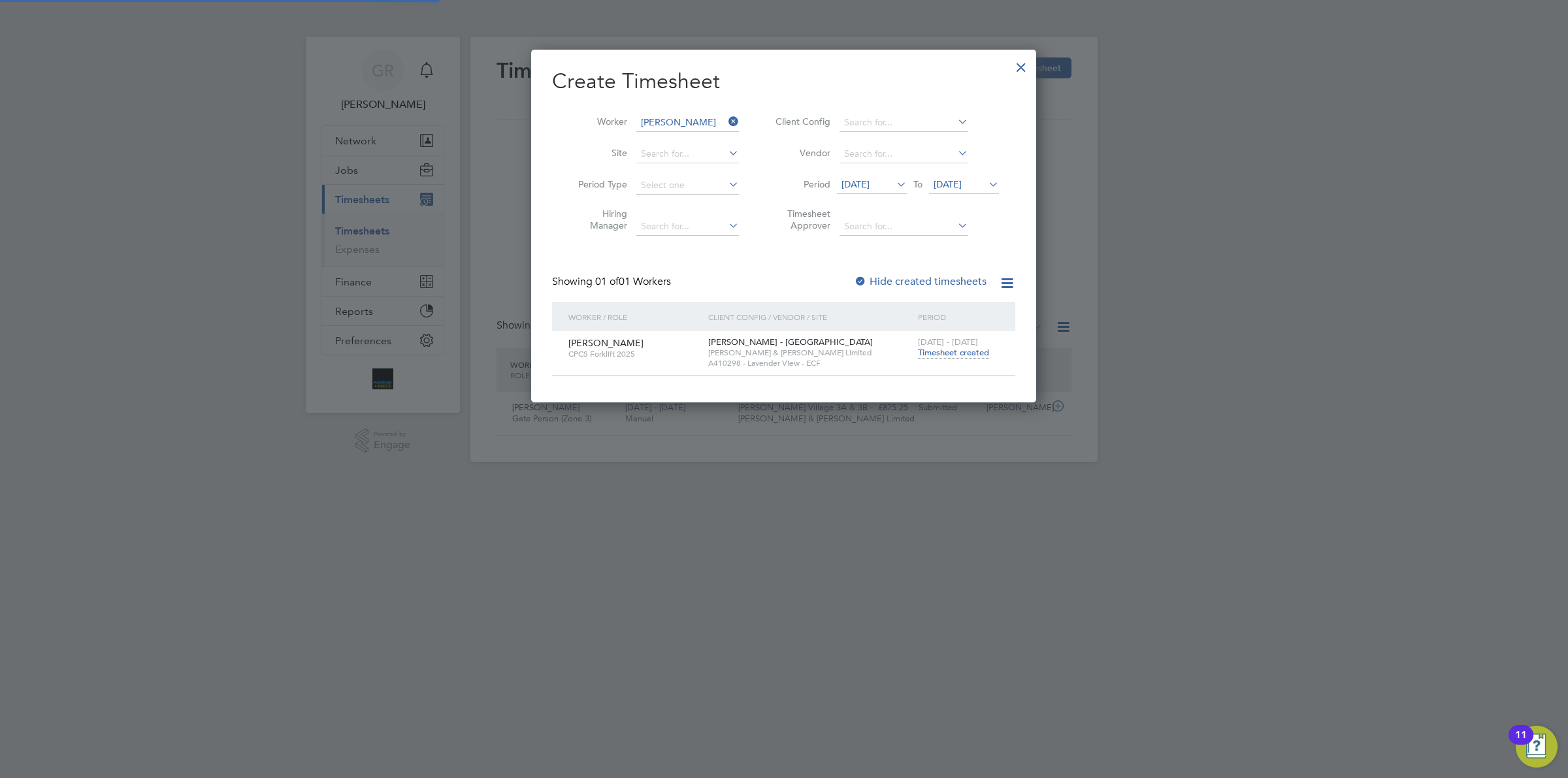
click at [956, 351] on span "Timesheet created" at bounding box center [953, 353] width 71 height 12
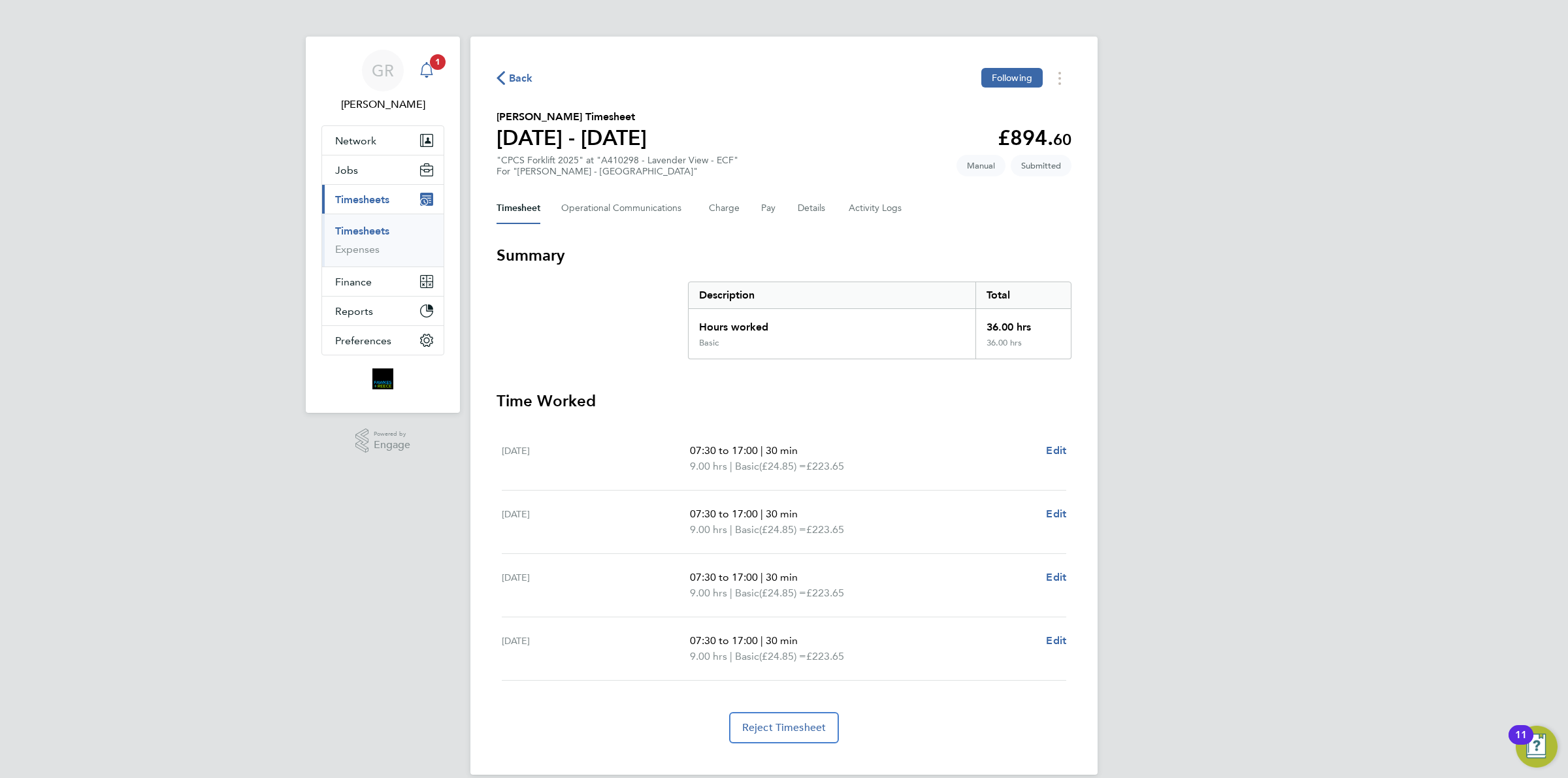
click at [428, 66] on icon "Main navigation" at bounding box center [427, 70] width 16 height 16
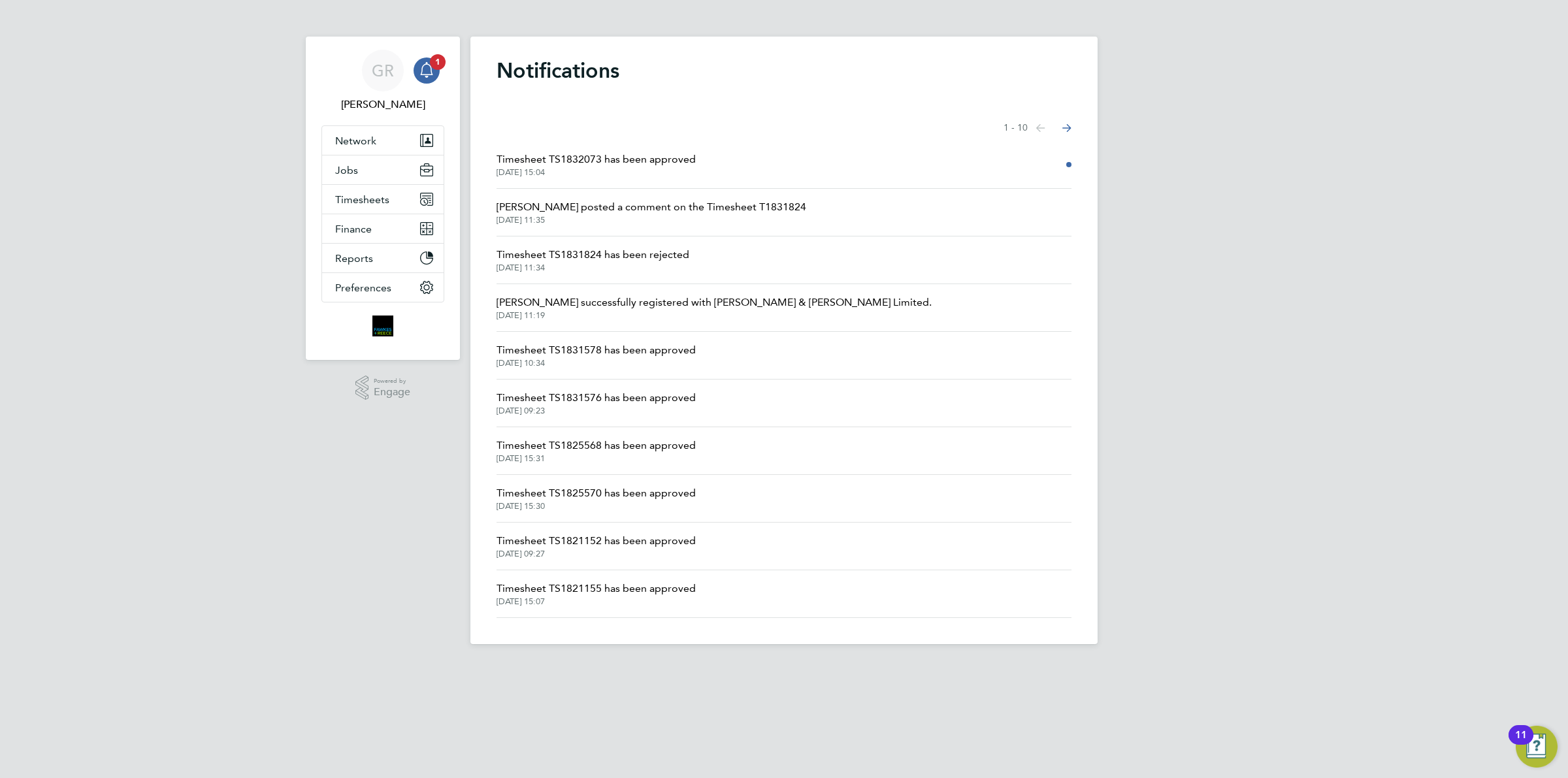
click at [667, 162] on span "Timesheet TS1832073 has been approved" at bounding box center [596, 159] width 199 height 16
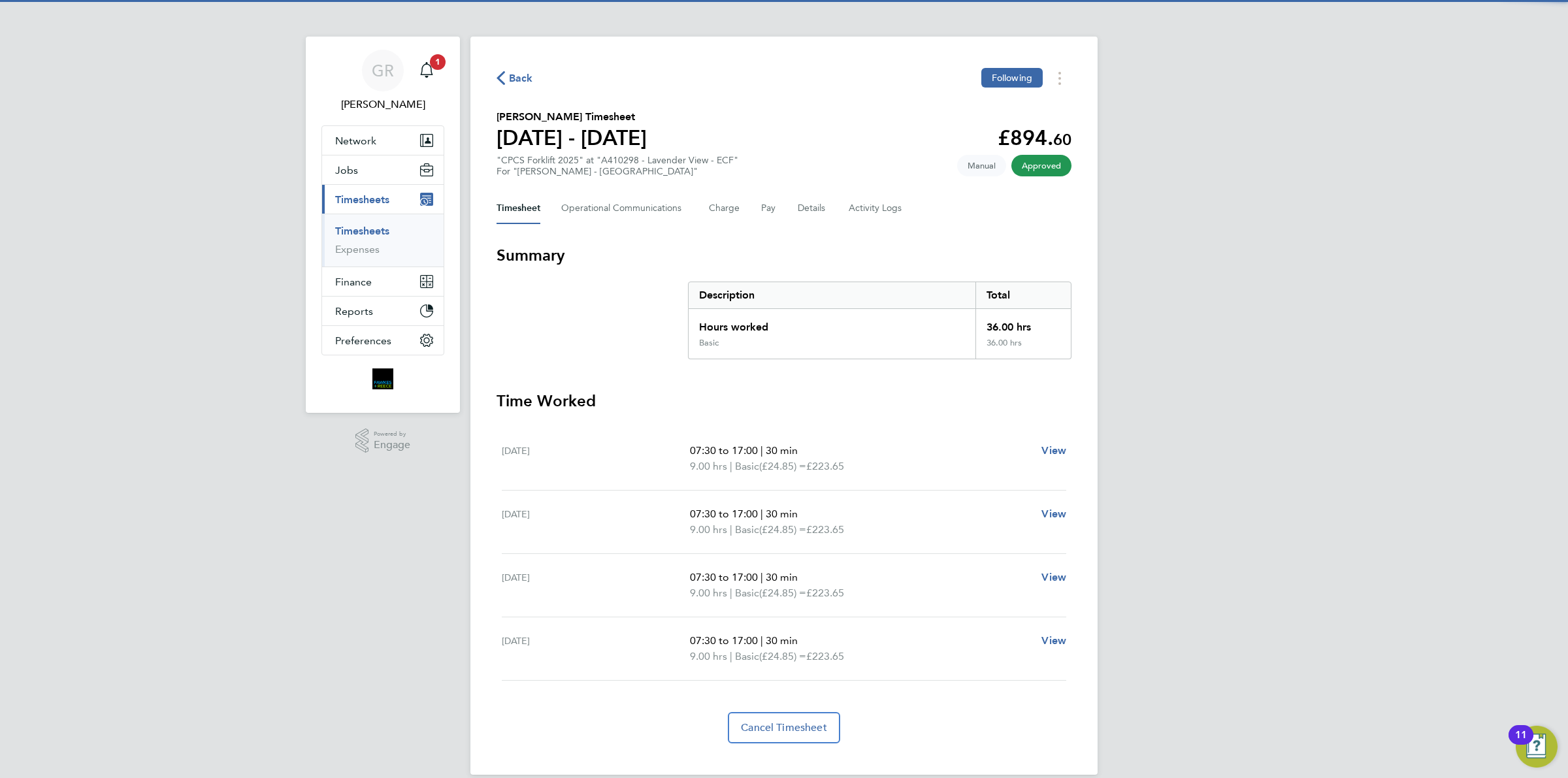
scroll to position [17, 0]
